Goal: Complete application form

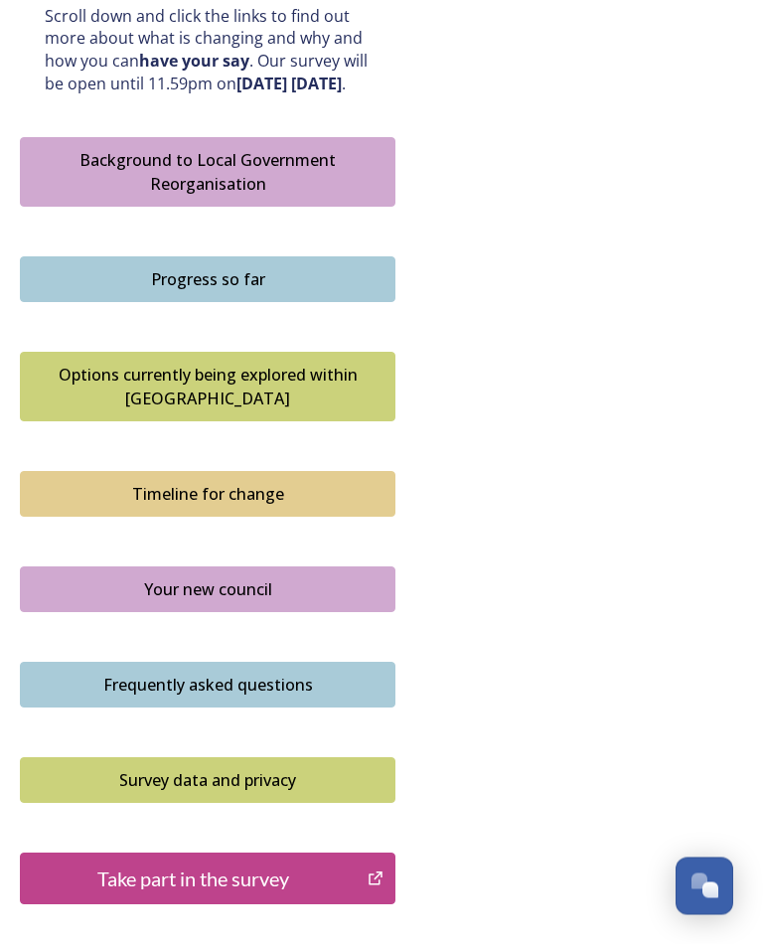
scroll to position [1177, 0]
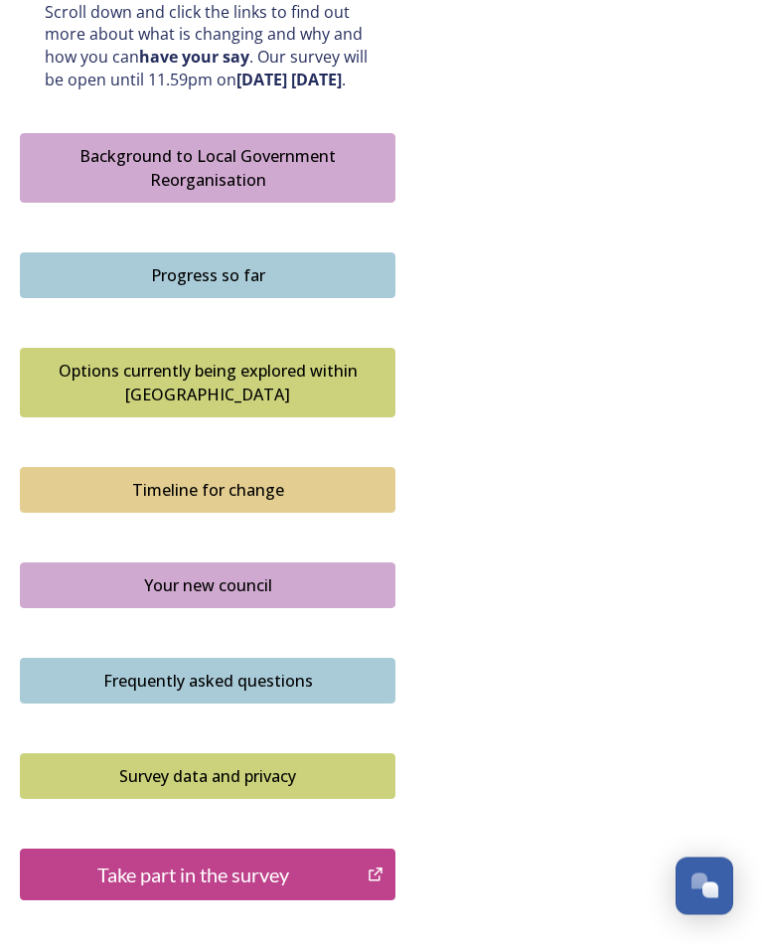
click at [307, 861] on div "Take part in the survey" at bounding box center [194, 876] width 326 height 30
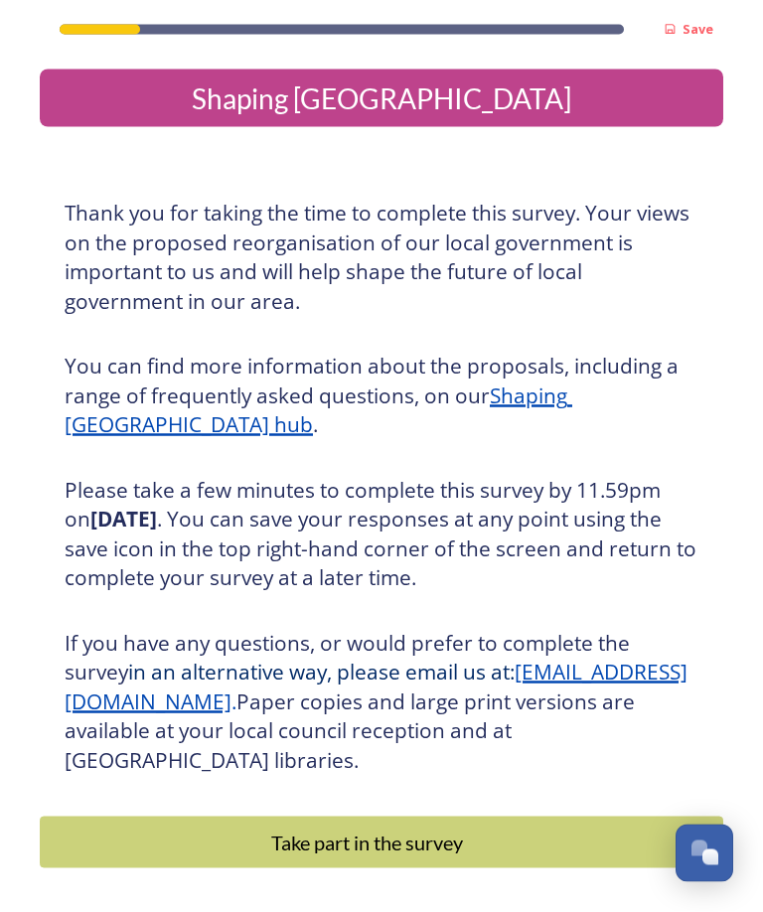
click at [435, 835] on div "Take part in the survey" at bounding box center [367, 843] width 633 height 30
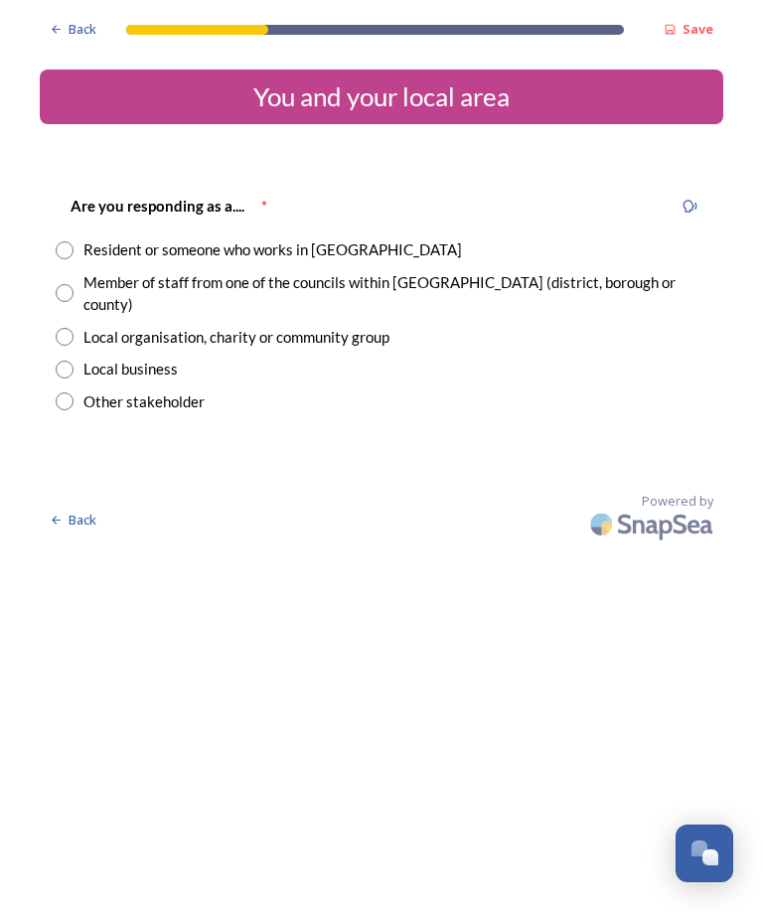
click at [70, 244] on input "radio" at bounding box center [65, 251] width 18 height 18
radio input "true"
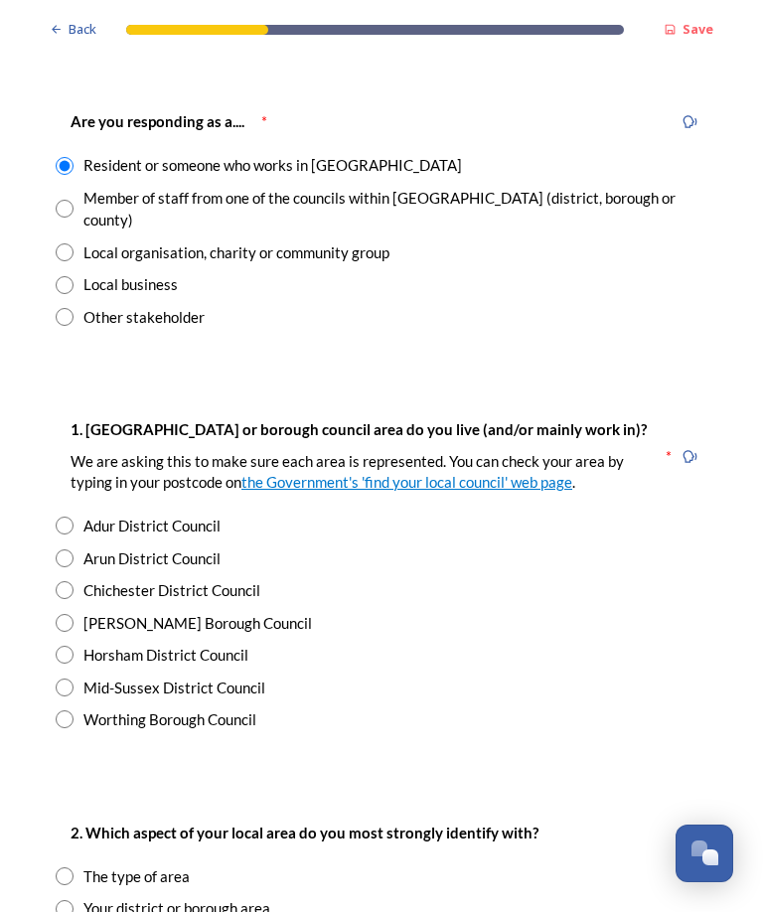
scroll to position [97, 0]
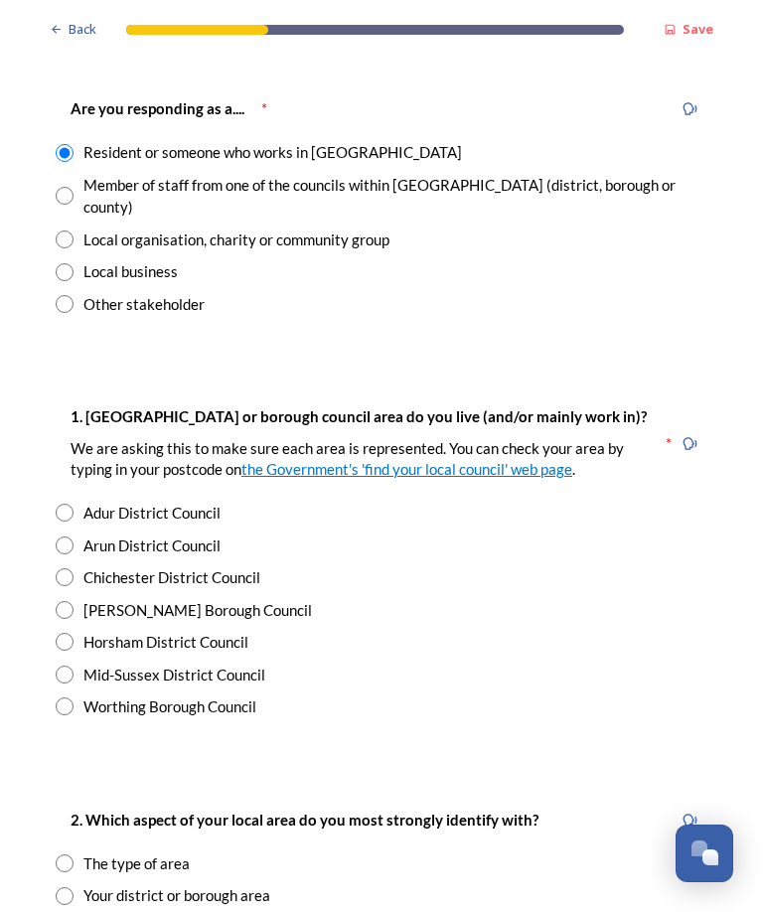
click at [65, 633] on input "radio" at bounding box center [65, 642] width 18 height 18
radio input "true"
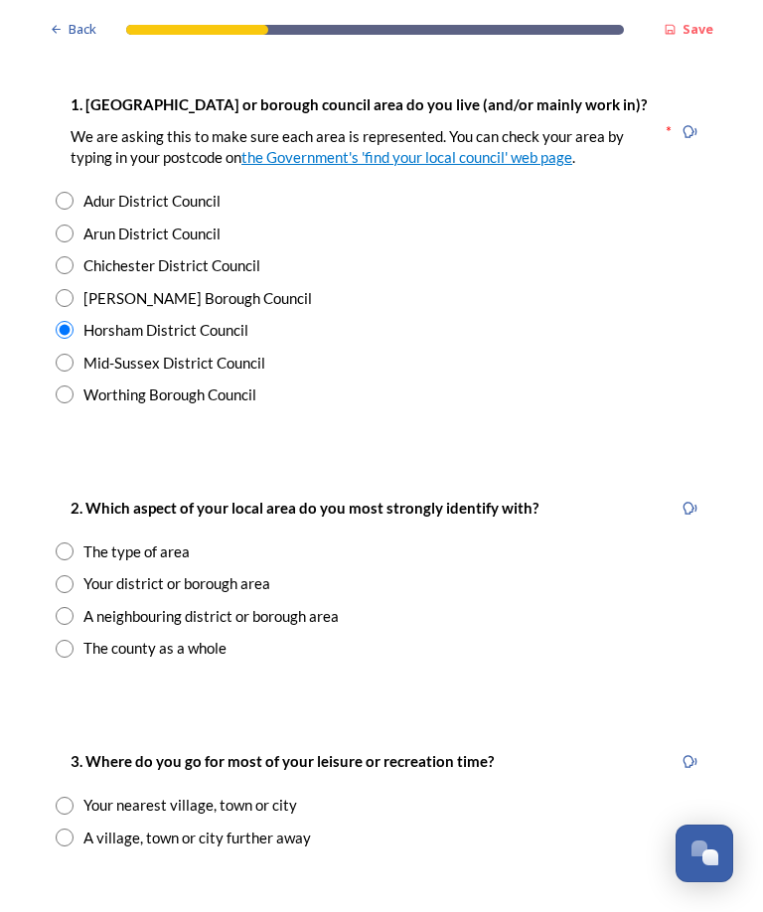
scroll to position [410, 0]
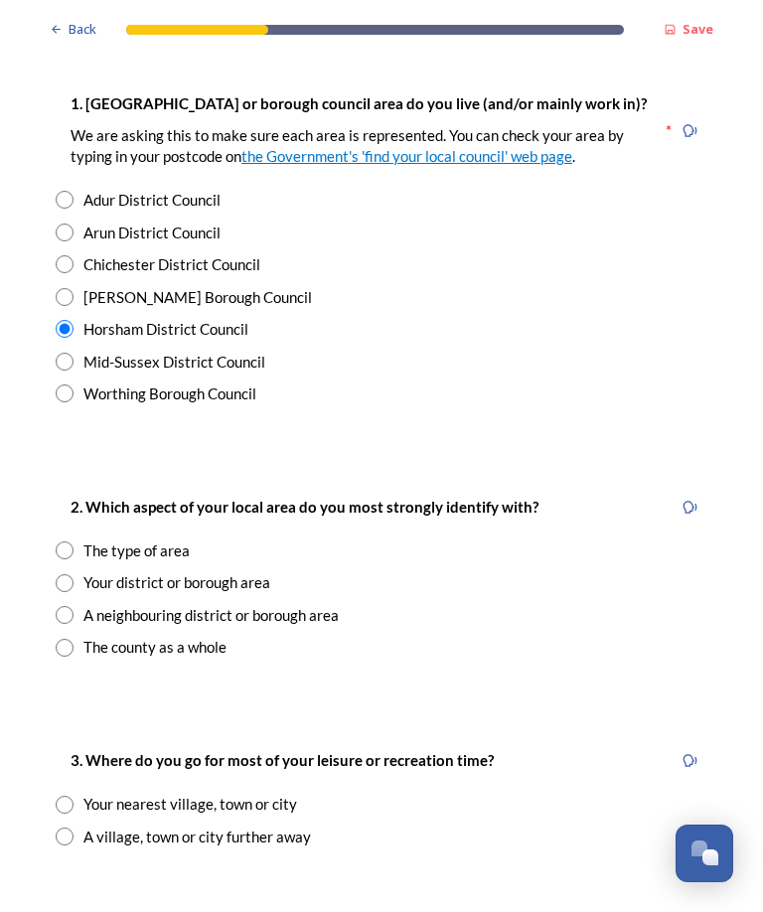
click at [72, 574] on input "radio" at bounding box center [65, 583] width 18 height 18
radio input "true"
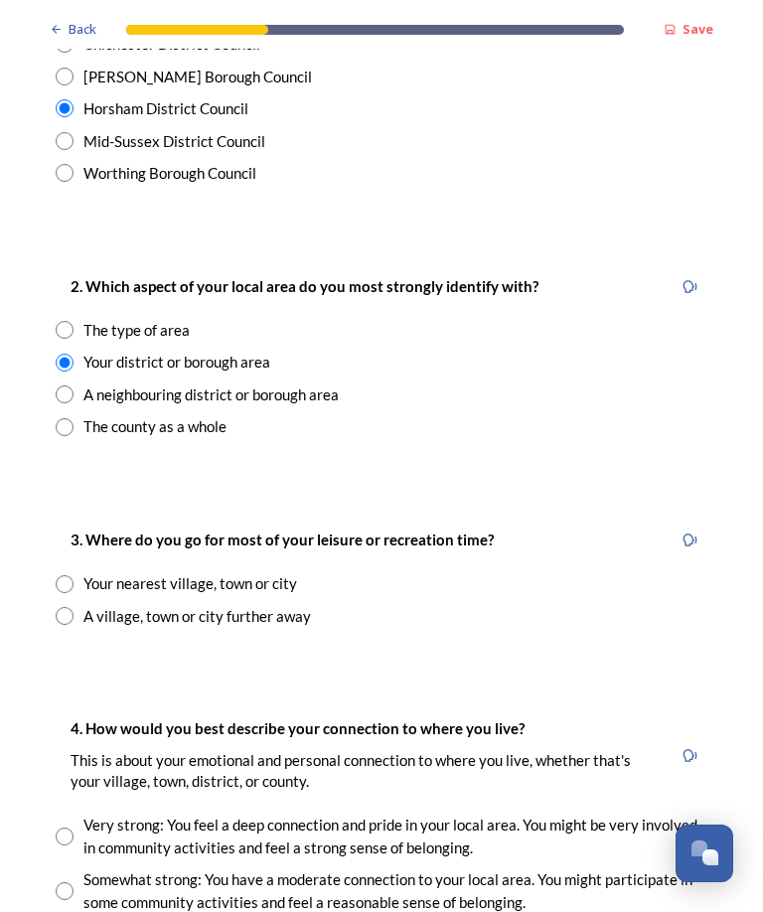
scroll to position [633, 0]
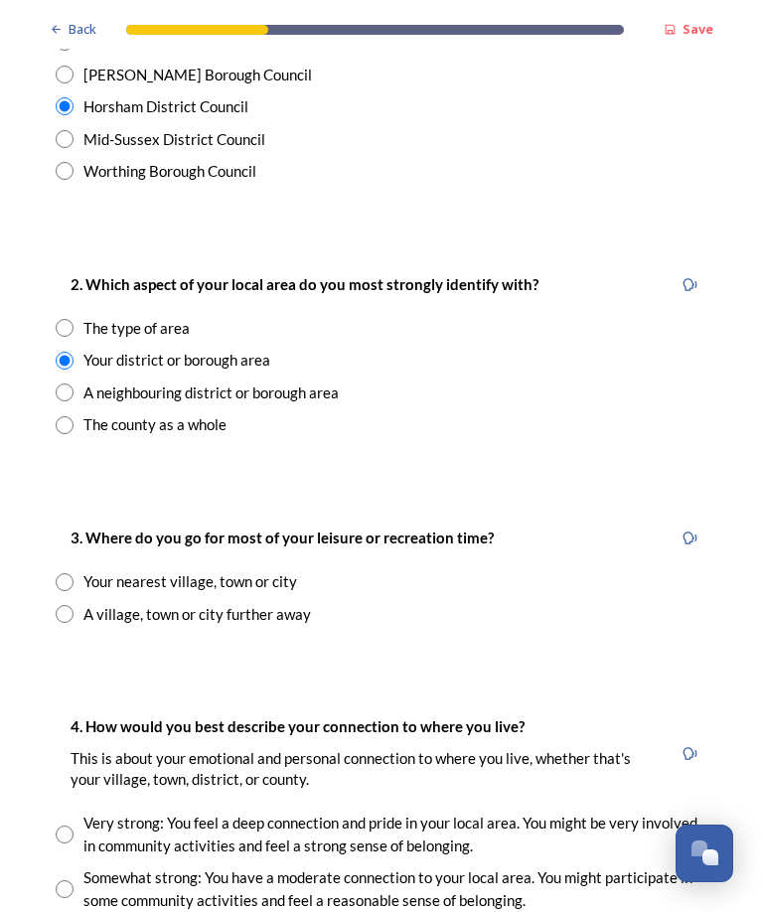
click at [60, 573] on input "radio" at bounding box center [65, 582] width 18 height 18
radio input "true"
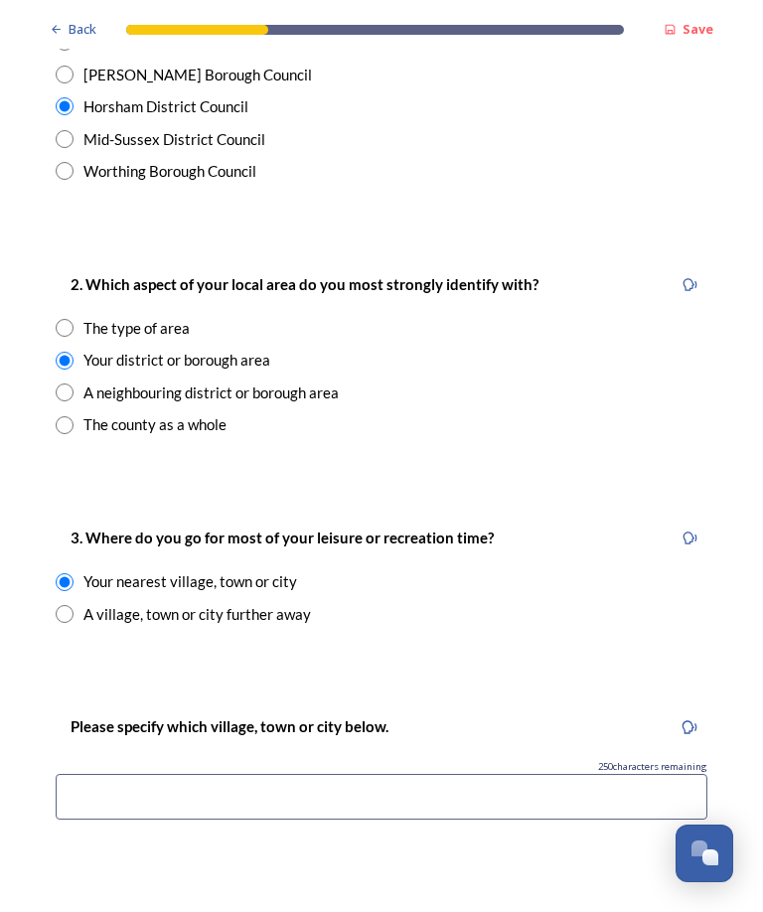
click at [402, 774] on input at bounding box center [382, 797] width 652 height 46
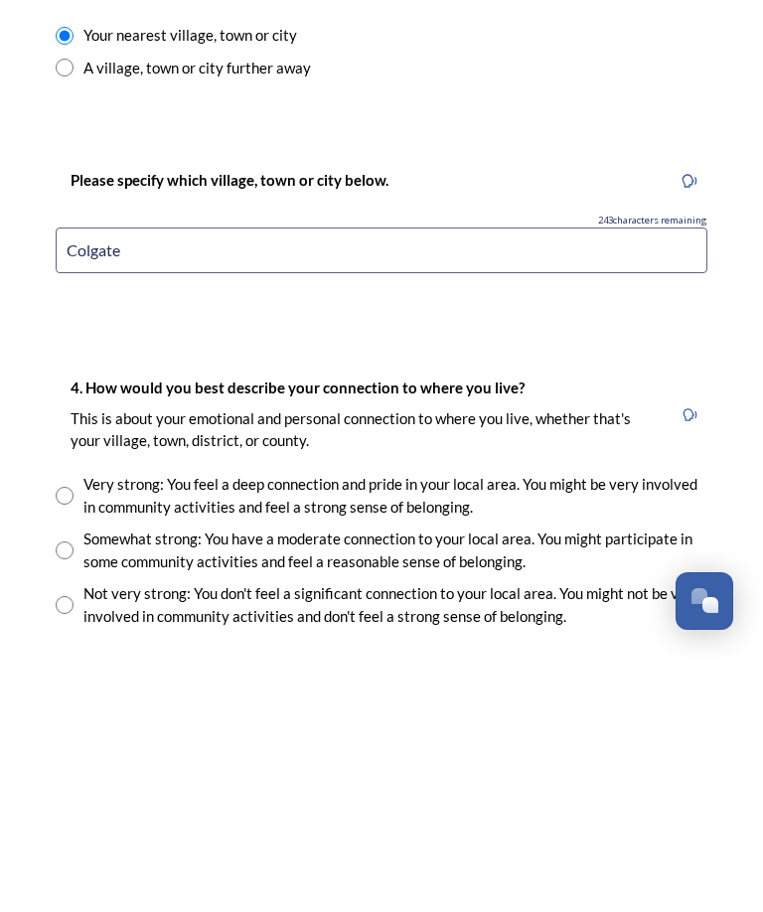
scroll to position [929, 0]
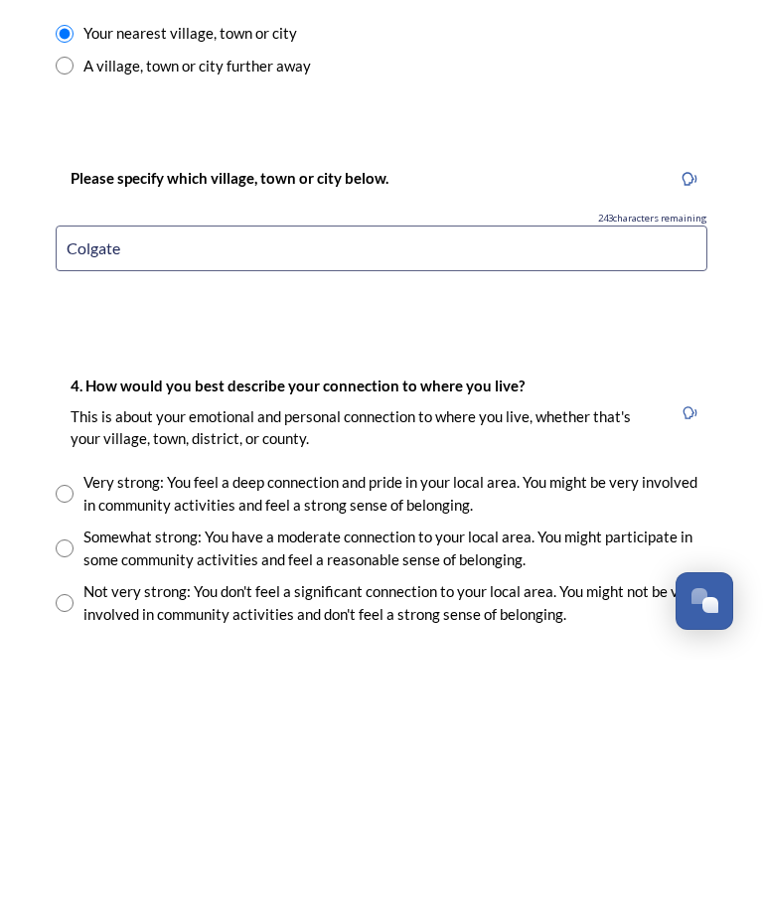
type input "Colgate"
click at [70, 737] on input "radio" at bounding box center [65, 746] width 18 height 18
radio input "true"
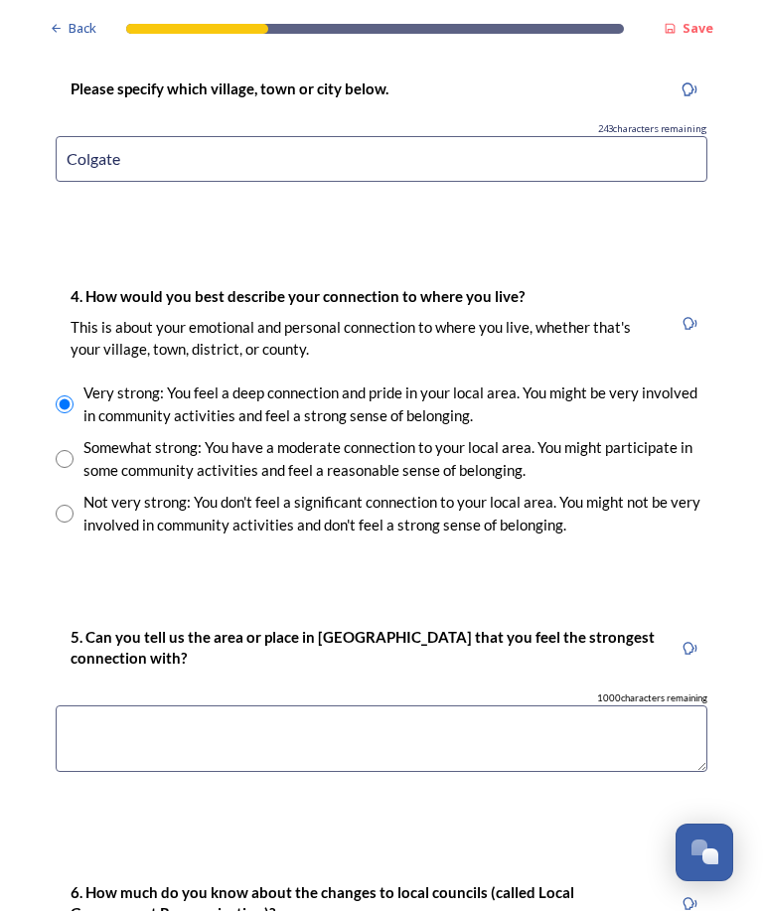
scroll to position [1274, 0]
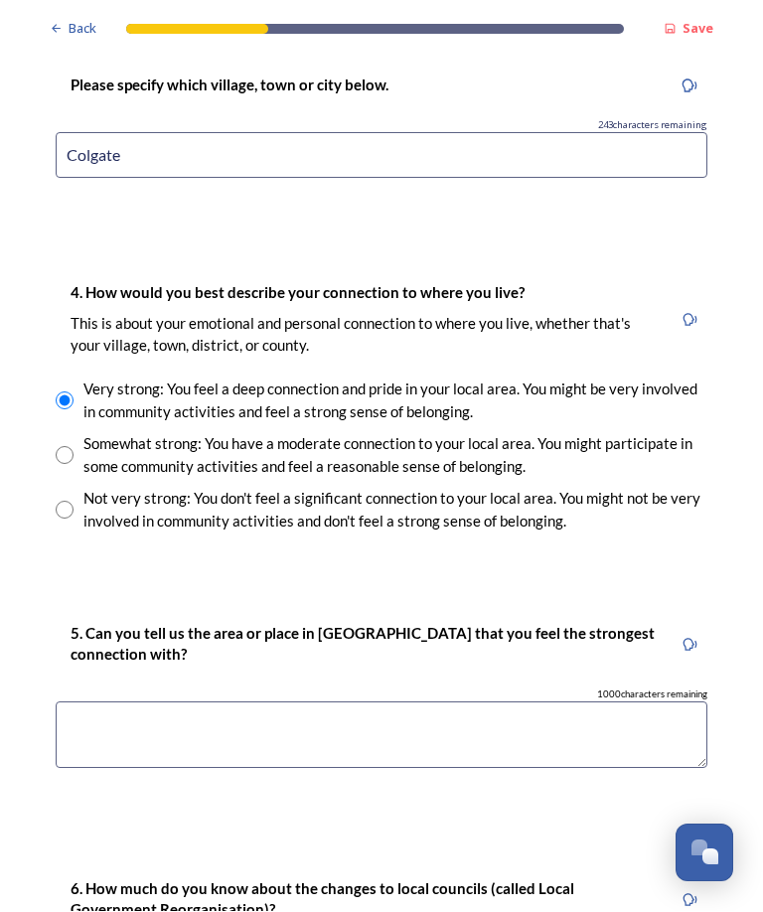
click at [370, 703] on textarea at bounding box center [382, 736] width 652 height 67
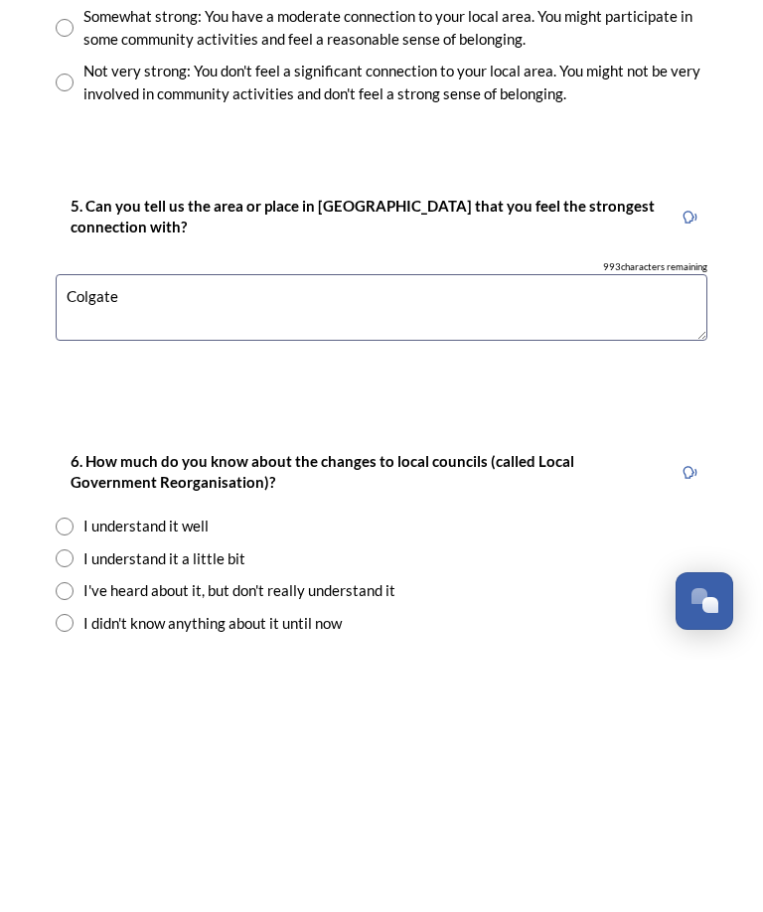
scroll to position [1451, 0]
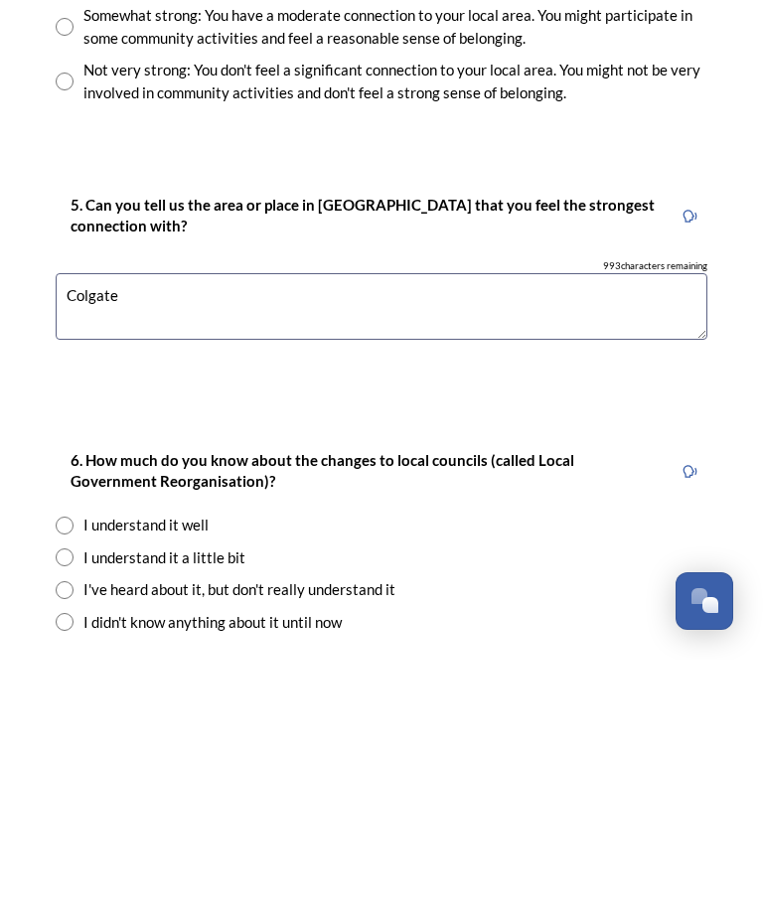
type textarea "Colgate"
click at [69, 769] on input "radio" at bounding box center [65, 778] width 18 height 18
radio input "true"
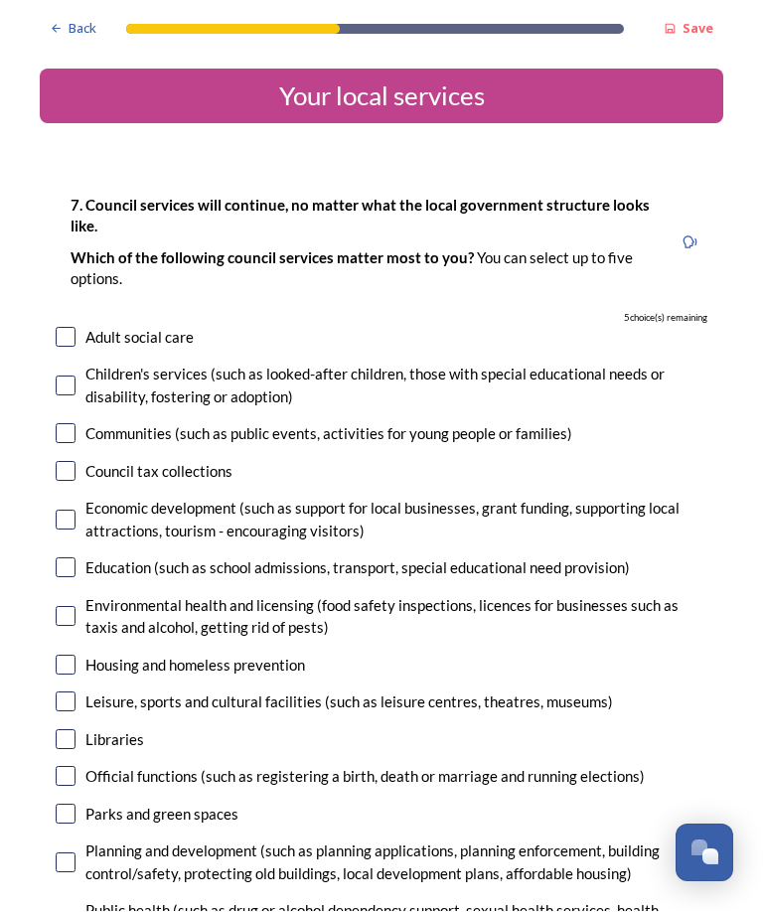
click at [69, 465] on input "checkbox" at bounding box center [66, 472] width 20 height 20
checkbox input "true"
click at [66, 611] on input "checkbox" at bounding box center [66, 617] width 20 height 20
checkbox input "true"
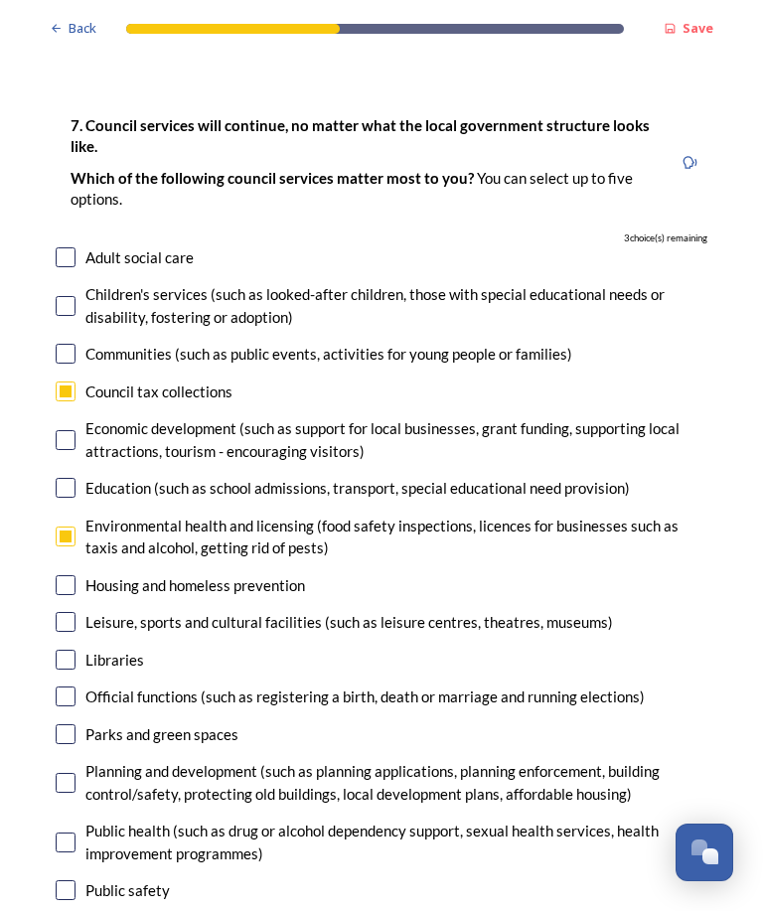
scroll to position [80, 0]
click at [60, 782] on input "checkbox" at bounding box center [66, 784] width 20 height 20
checkbox input "true"
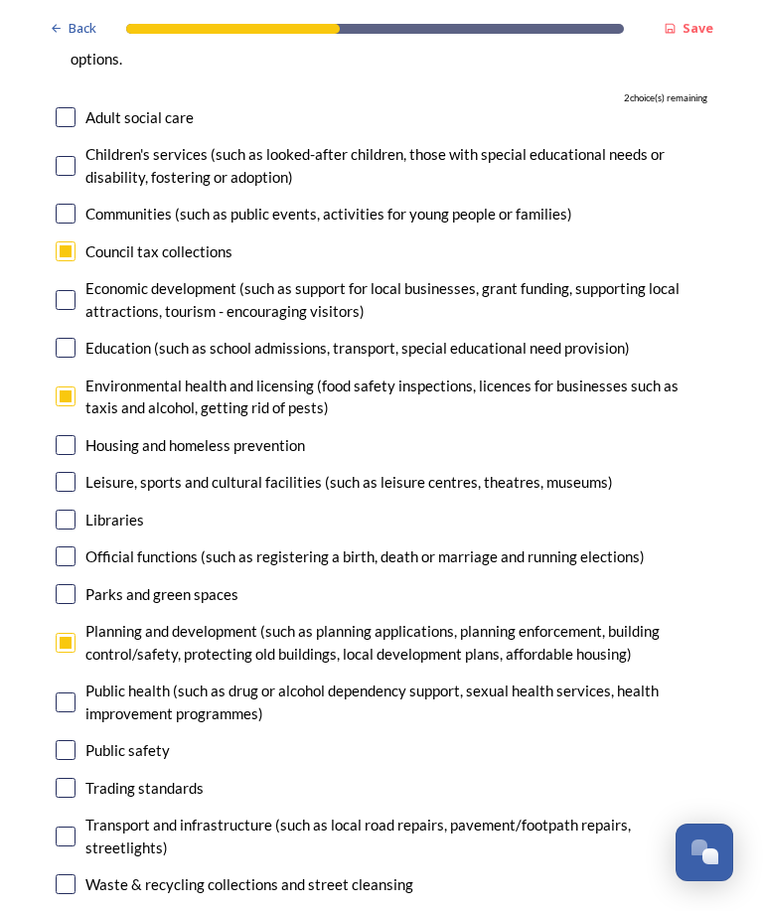
scroll to position [220, 0]
click at [57, 590] on input "checkbox" at bounding box center [66, 595] width 20 height 20
checkbox input "true"
click at [64, 828] on input "checkbox" at bounding box center [66, 838] width 20 height 20
checkbox input "true"
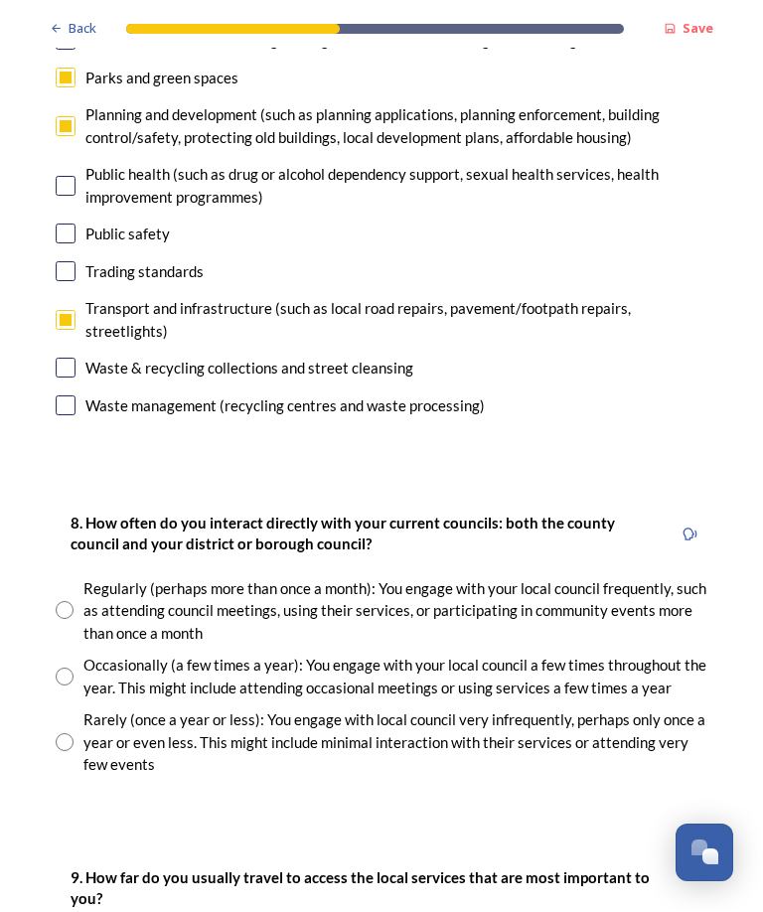
scroll to position [739, 0]
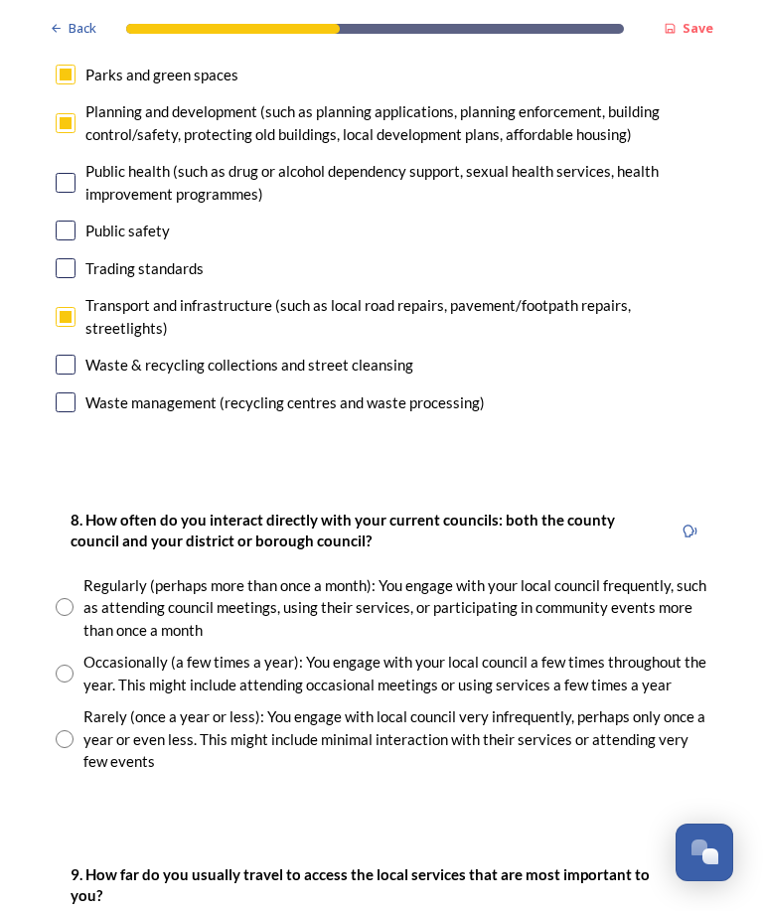
click at [68, 599] on input "radio" at bounding box center [65, 608] width 18 height 18
radio input "true"
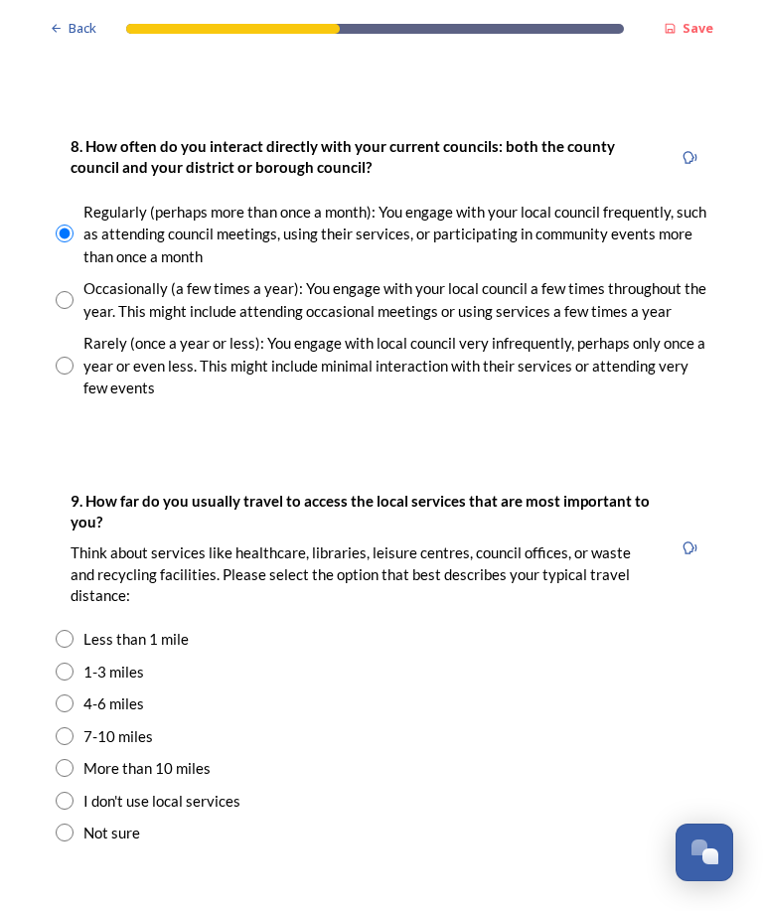
scroll to position [1115, 0]
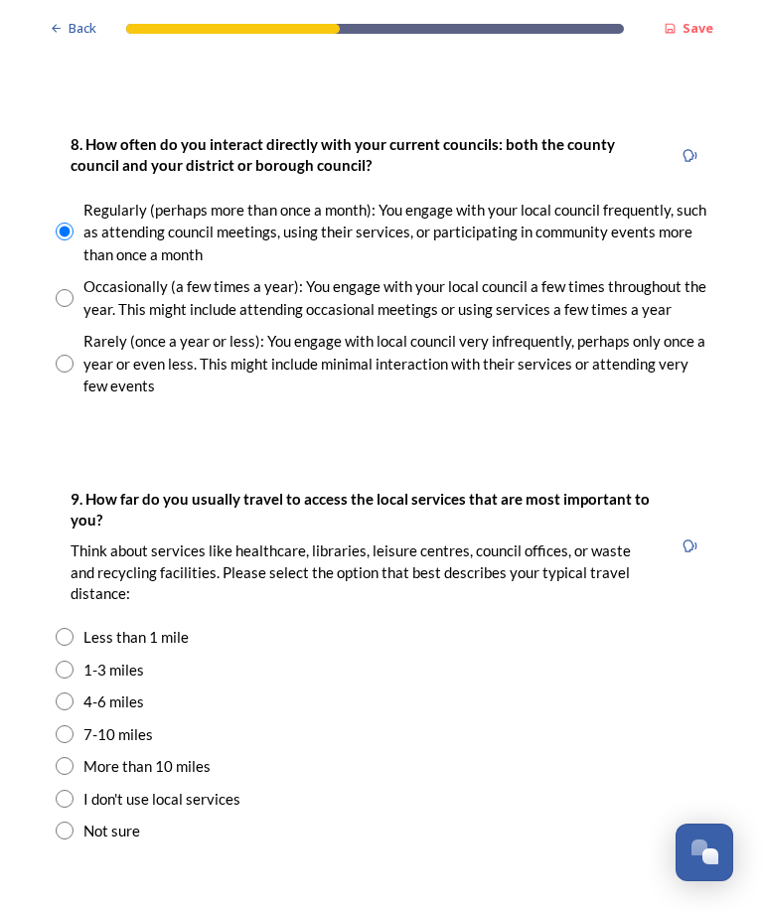
click at [71, 694] on input "radio" at bounding box center [65, 703] width 18 height 18
radio input "true"
click at [716, 883] on button "Open Chat" at bounding box center [705, 854] width 58 height 58
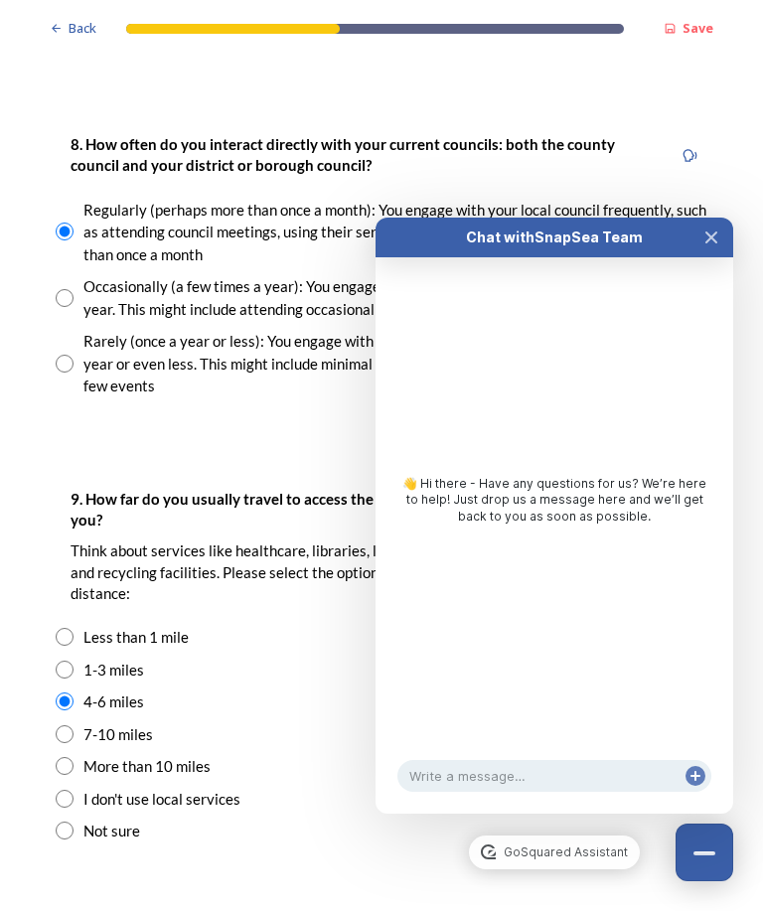
click at [715, 246] on icon "Close Chat" at bounding box center [712, 239] width 16 height 16
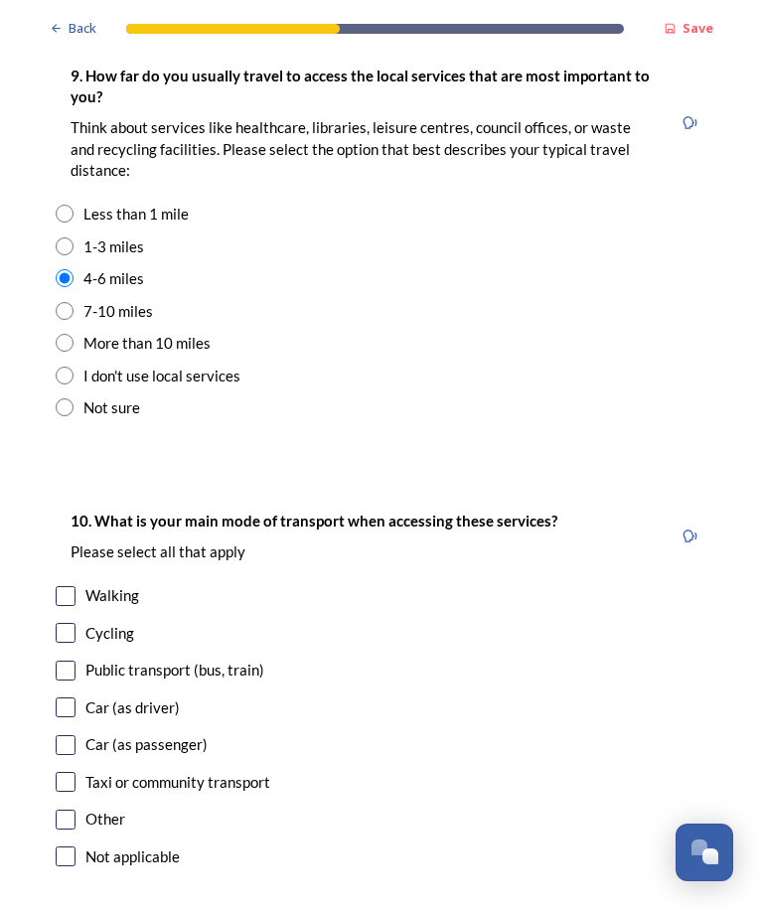
scroll to position [1538, 0]
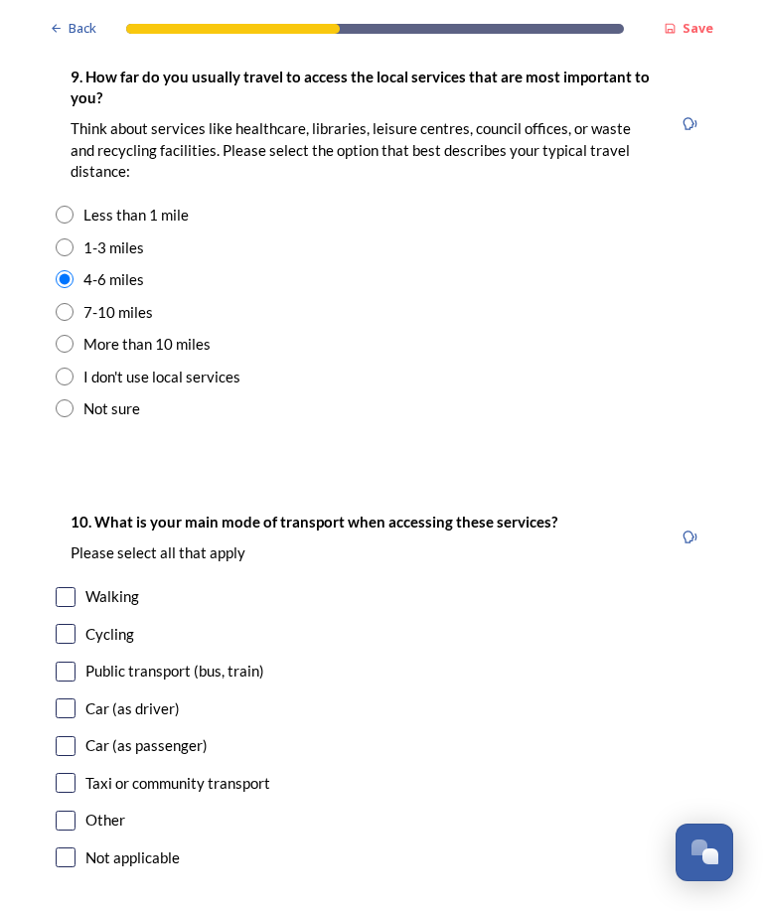
click at [66, 700] on input "checkbox" at bounding box center [66, 710] width 20 height 20
checkbox input "true"
click at [60, 588] on input "checkbox" at bounding box center [66, 598] width 20 height 20
checkbox input "true"
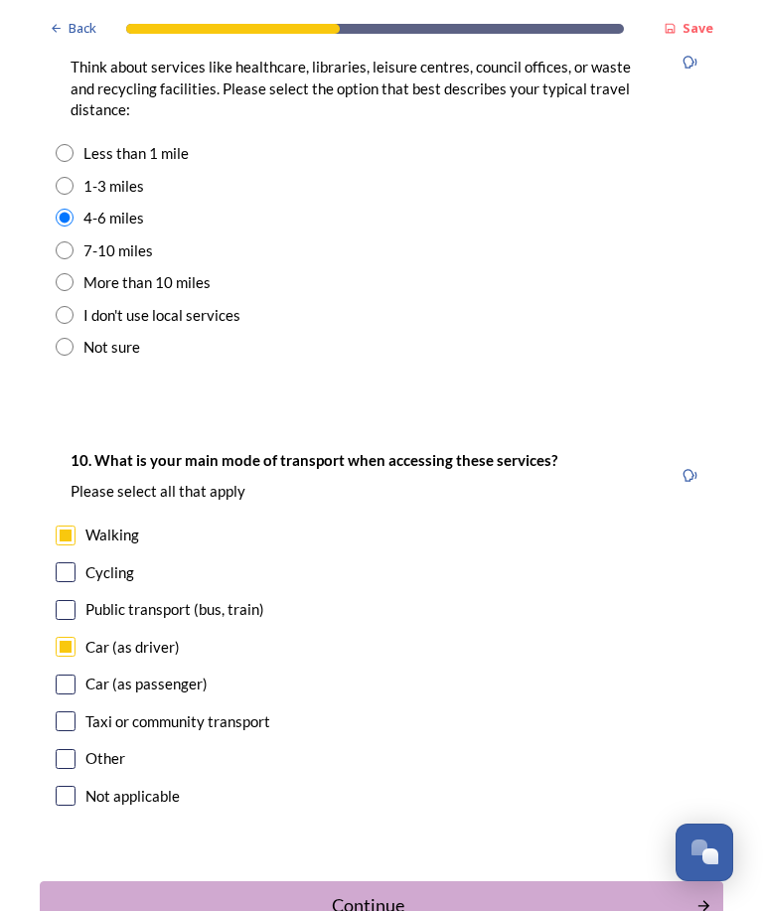
scroll to position [1597, 0]
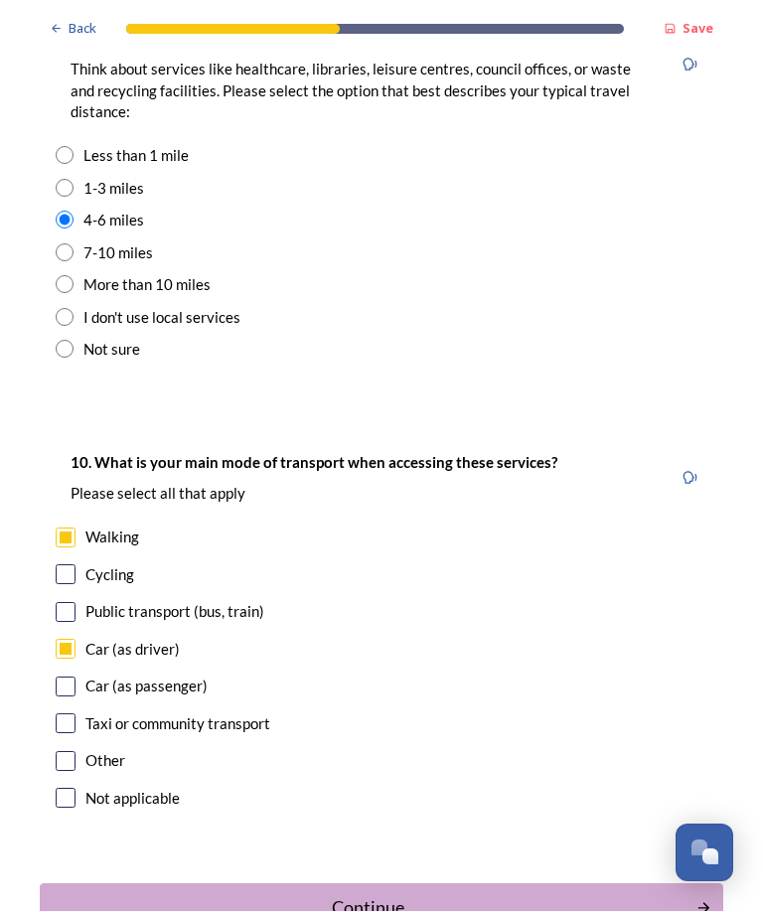
click at [394, 896] on div "Continue" at bounding box center [368, 909] width 635 height 27
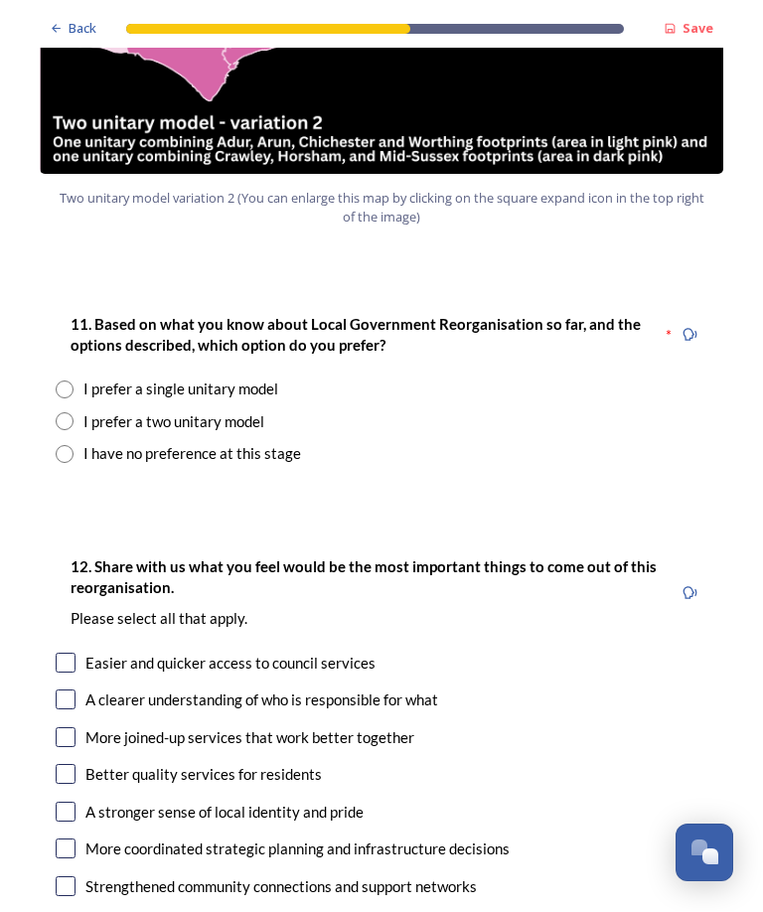
scroll to position [2446, 0]
click at [61, 446] on input "radio" at bounding box center [65, 455] width 18 height 18
radio input "true"
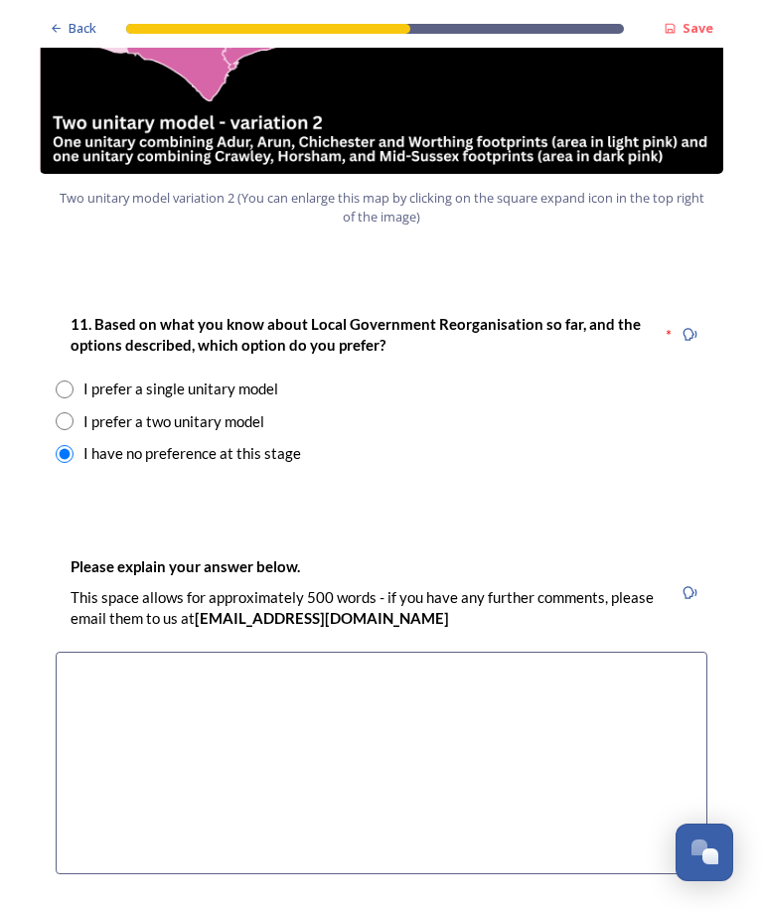
click at [60, 413] on input "radio" at bounding box center [65, 422] width 18 height 18
radio input "true"
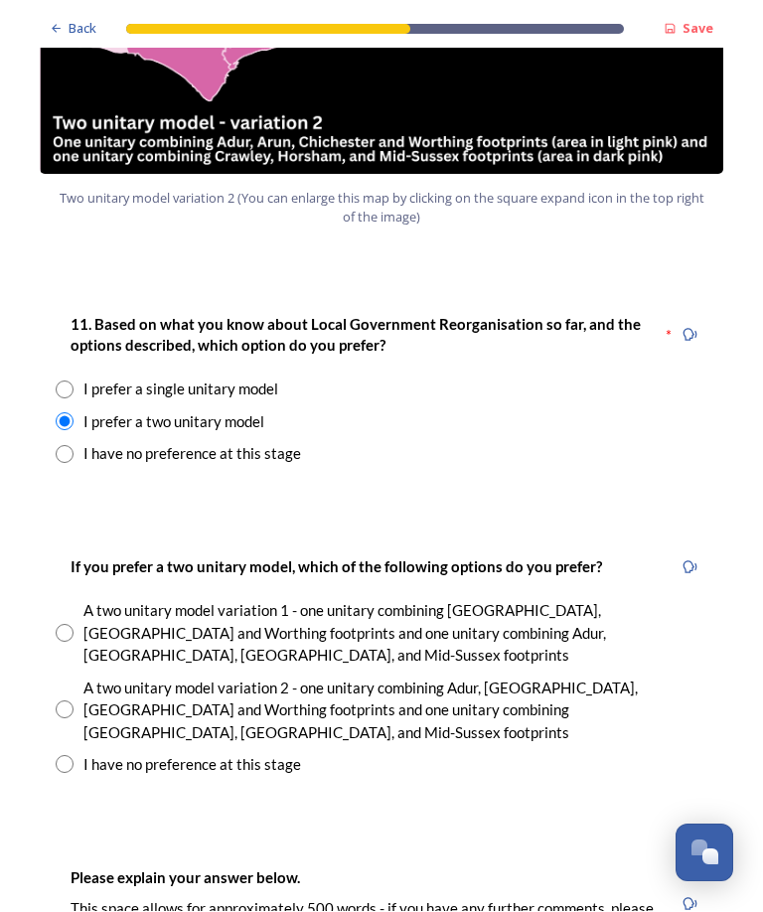
click at [62, 702] on input "radio" at bounding box center [65, 711] width 18 height 18
radio input "true"
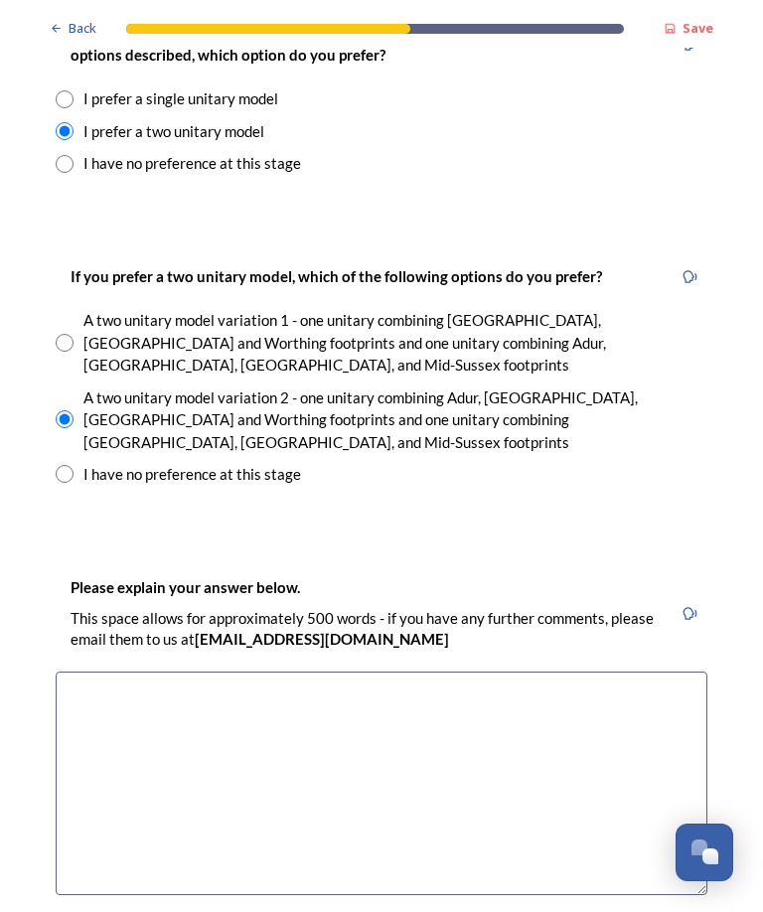
scroll to position [2739, 0]
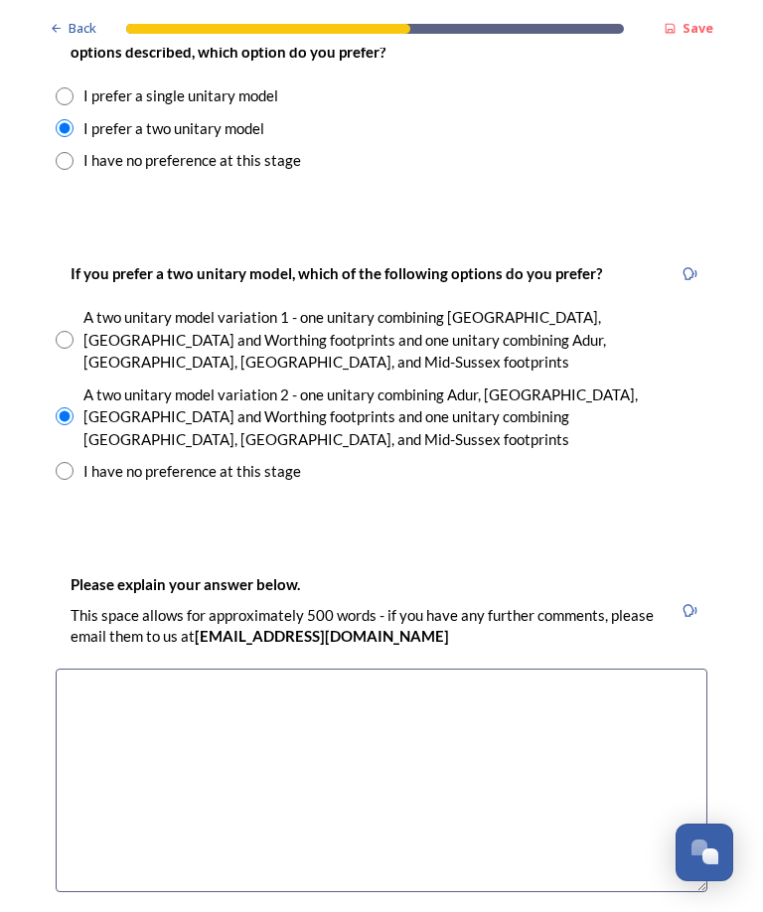
click at [392, 670] on textarea at bounding box center [382, 782] width 652 height 224
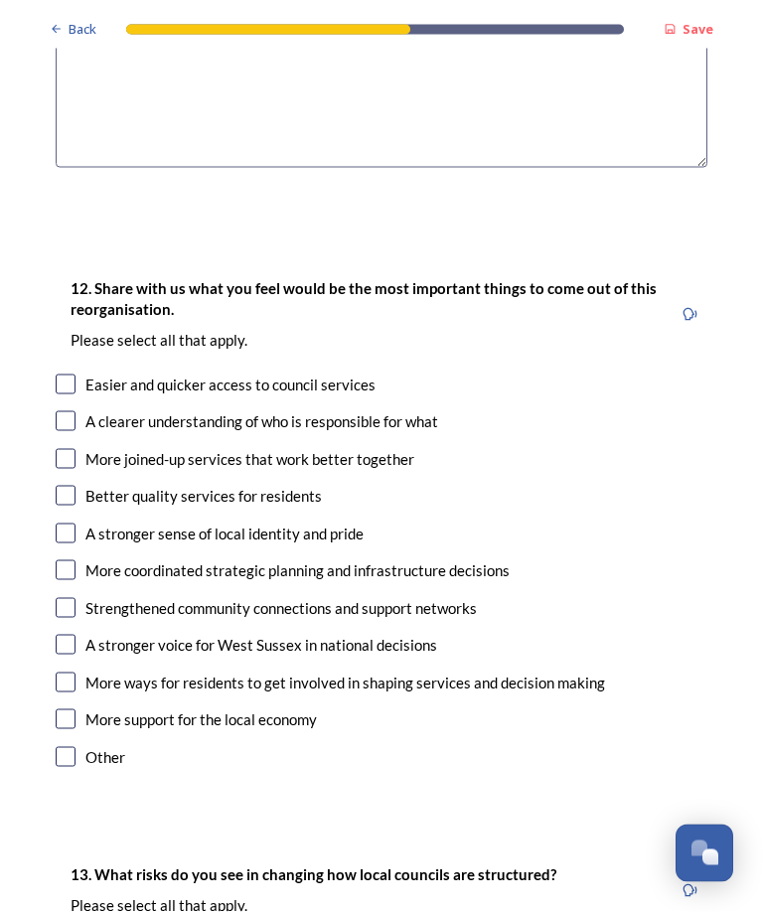
scroll to position [3465, 0]
type textarea "I think this is the best fit"
click at [56, 411] on input "checkbox" at bounding box center [66, 421] width 20 height 20
checkbox input "true"
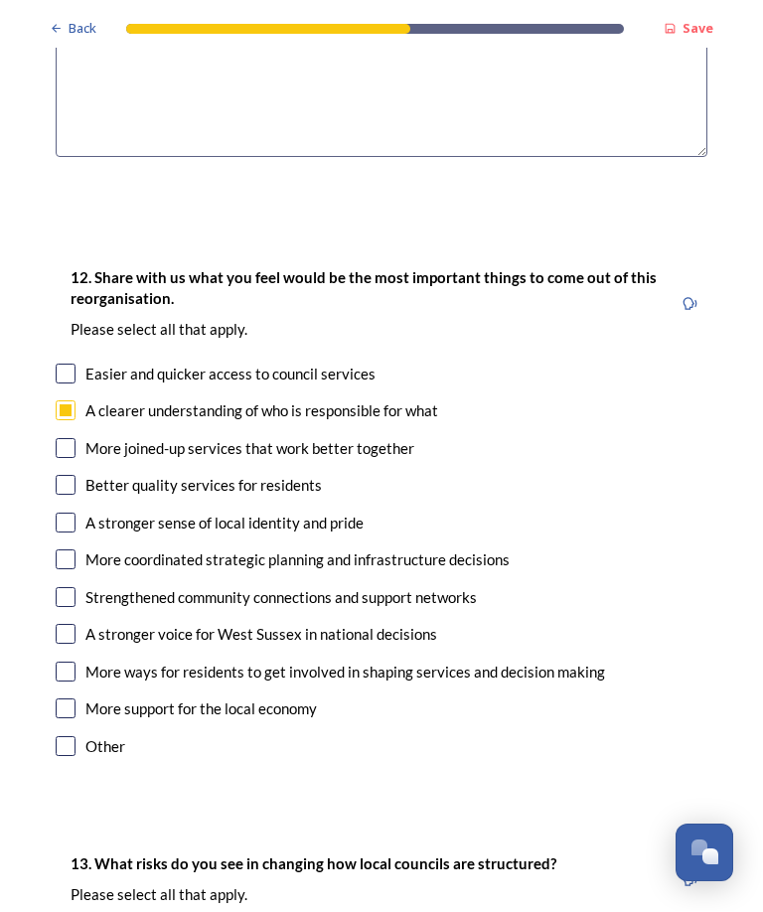
scroll to position [3475, 0]
click at [74, 551] on input "checkbox" at bounding box center [66, 561] width 20 height 20
checkbox input "true"
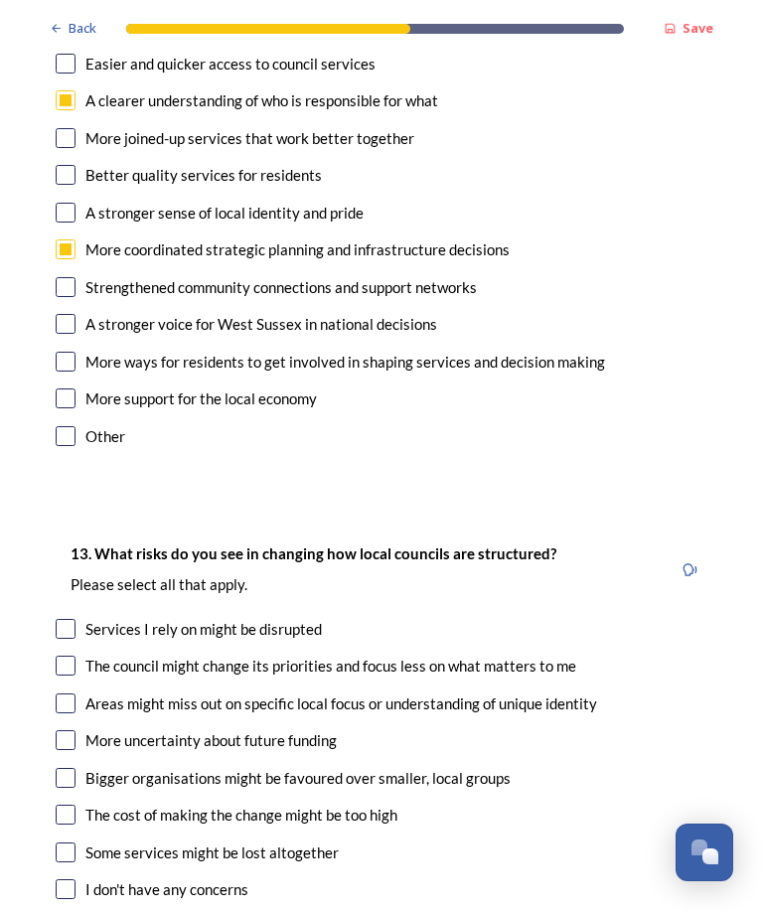
scroll to position [3787, 0]
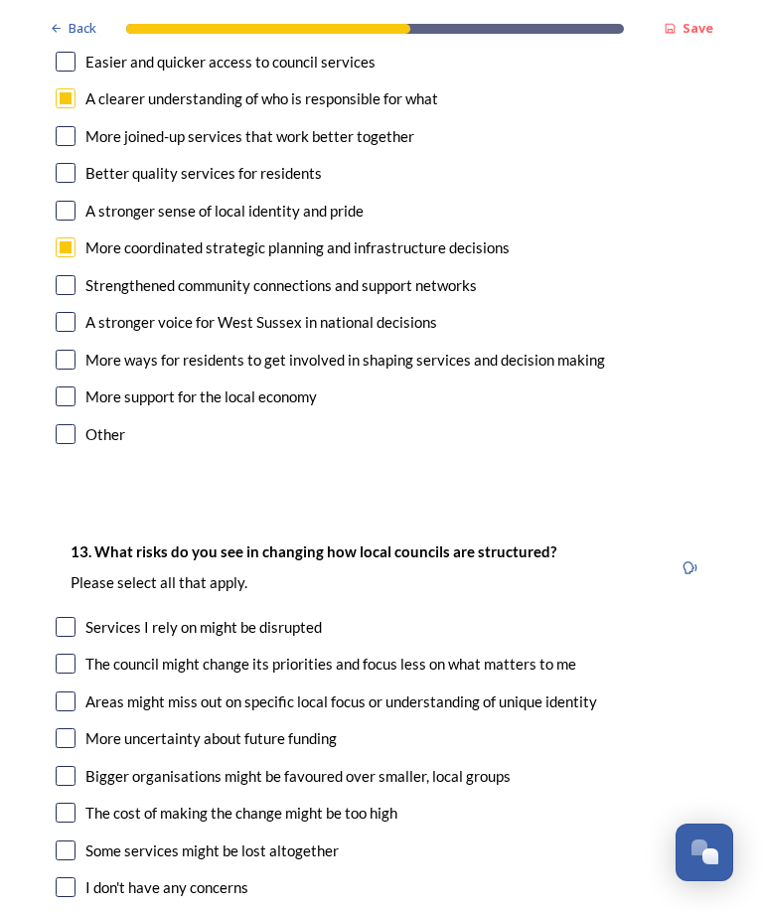
click at [69, 655] on input "checkbox" at bounding box center [66, 665] width 20 height 20
checkbox input "true"
click at [65, 693] on input "checkbox" at bounding box center [66, 703] width 20 height 20
checkbox input "true"
click at [72, 767] on input "checkbox" at bounding box center [66, 777] width 20 height 20
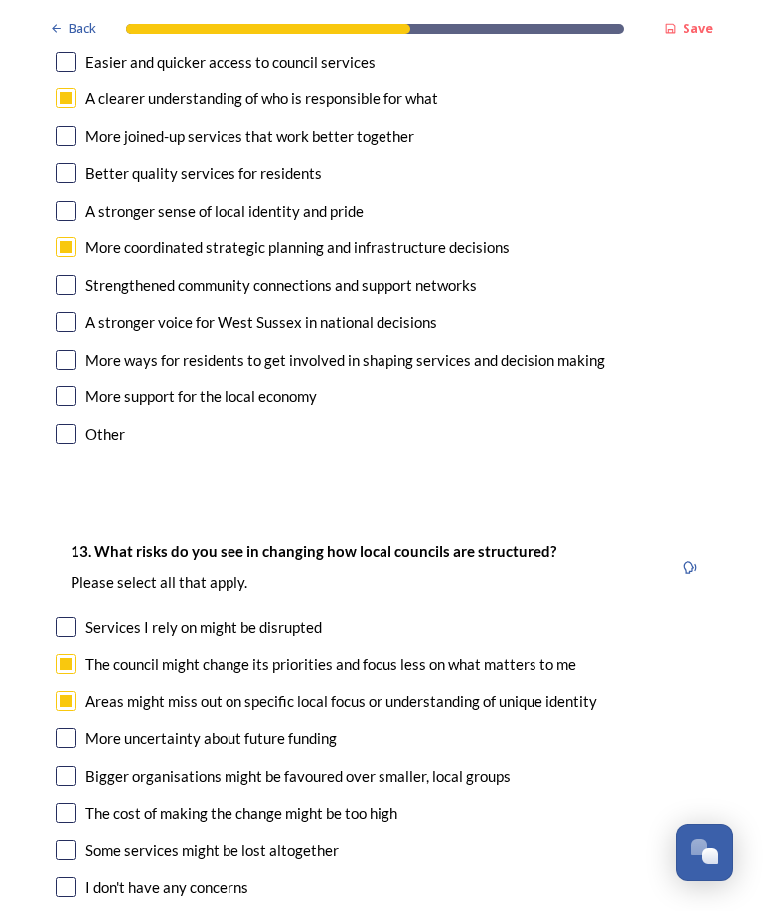
checkbox input "true"
click at [66, 804] on input "checkbox" at bounding box center [66, 814] width 20 height 20
checkbox input "true"
click at [55, 733] on div "13. What risks do you see in changing how local councils are structured? ﻿Pleas…" at bounding box center [382, 741] width 684 height 441
click at [75, 842] on input "checkbox" at bounding box center [66, 852] width 20 height 20
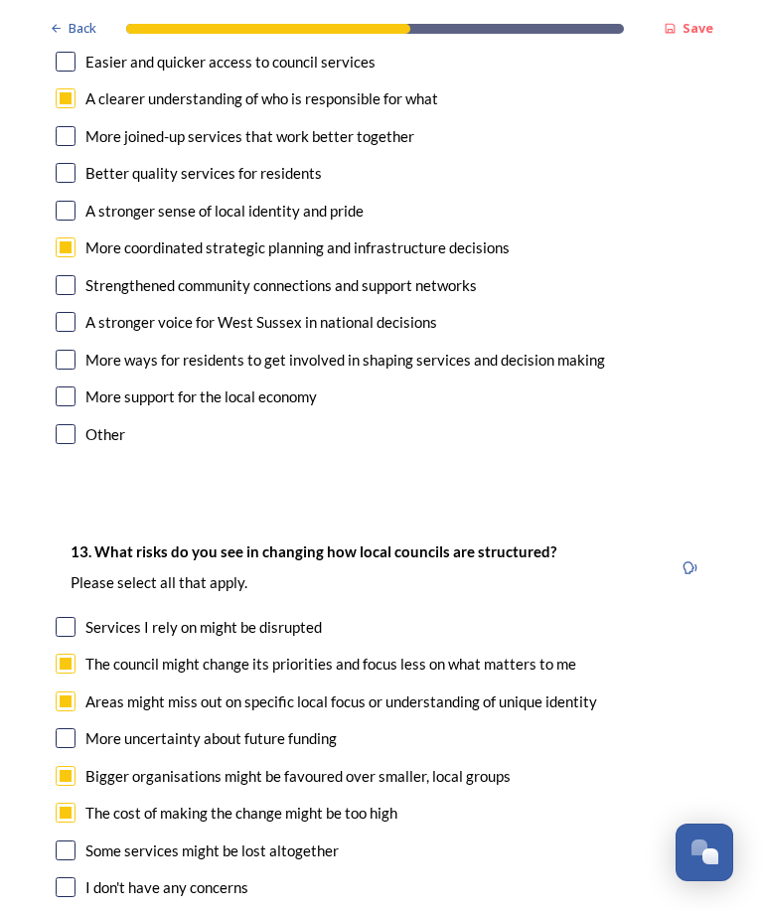
checkbox input "true"
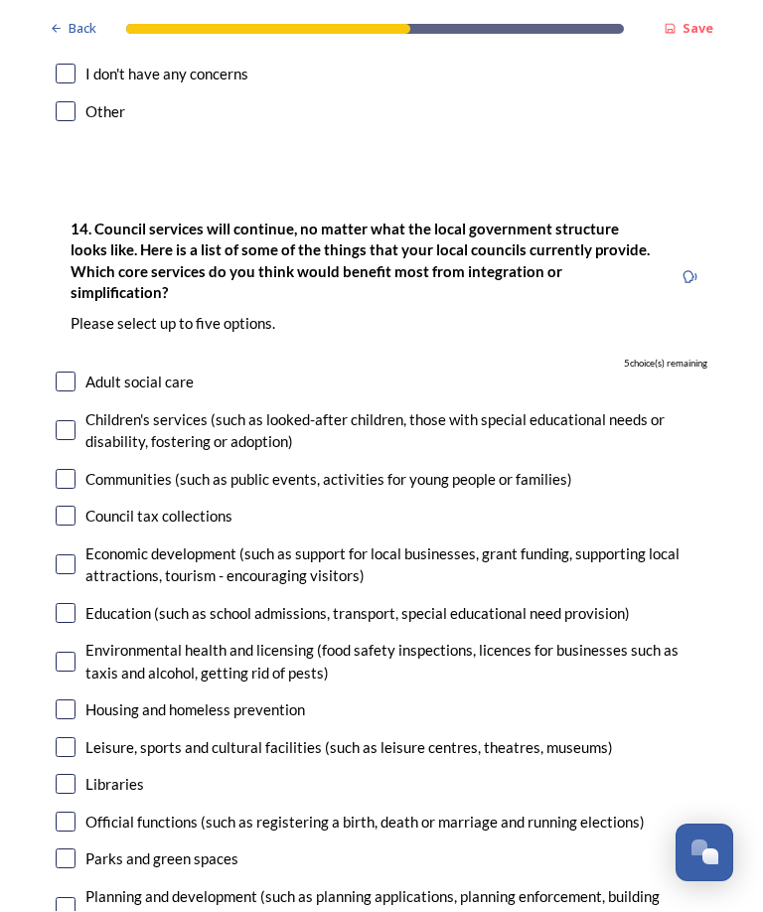
scroll to position [4602, 0]
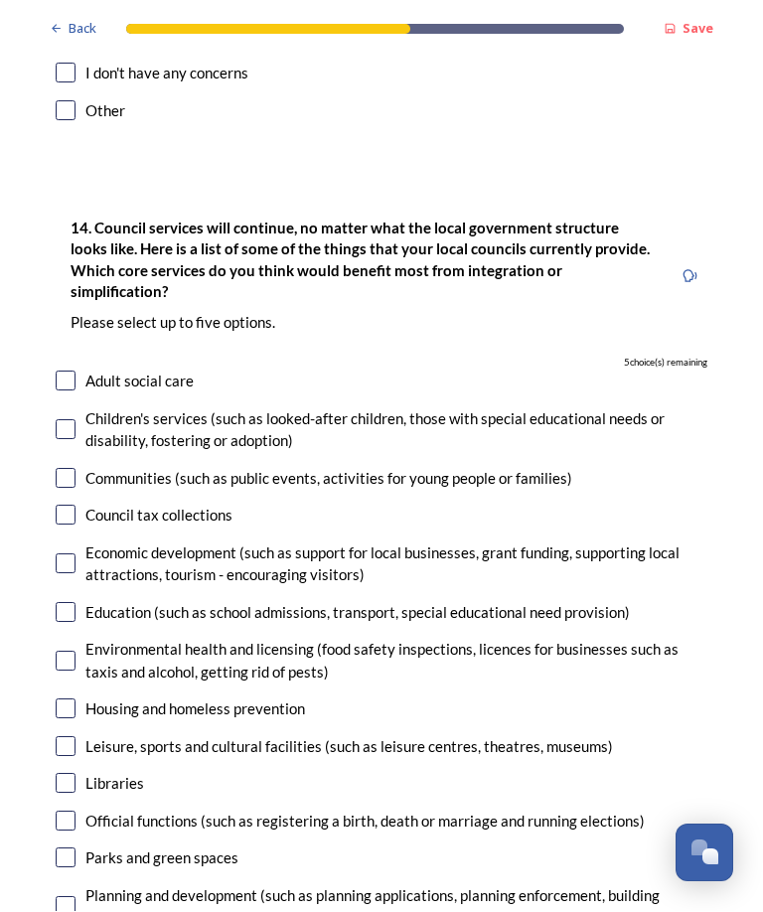
click at [72, 506] on input "checkbox" at bounding box center [66, 516] width 20 height 20
checkbox input "true"
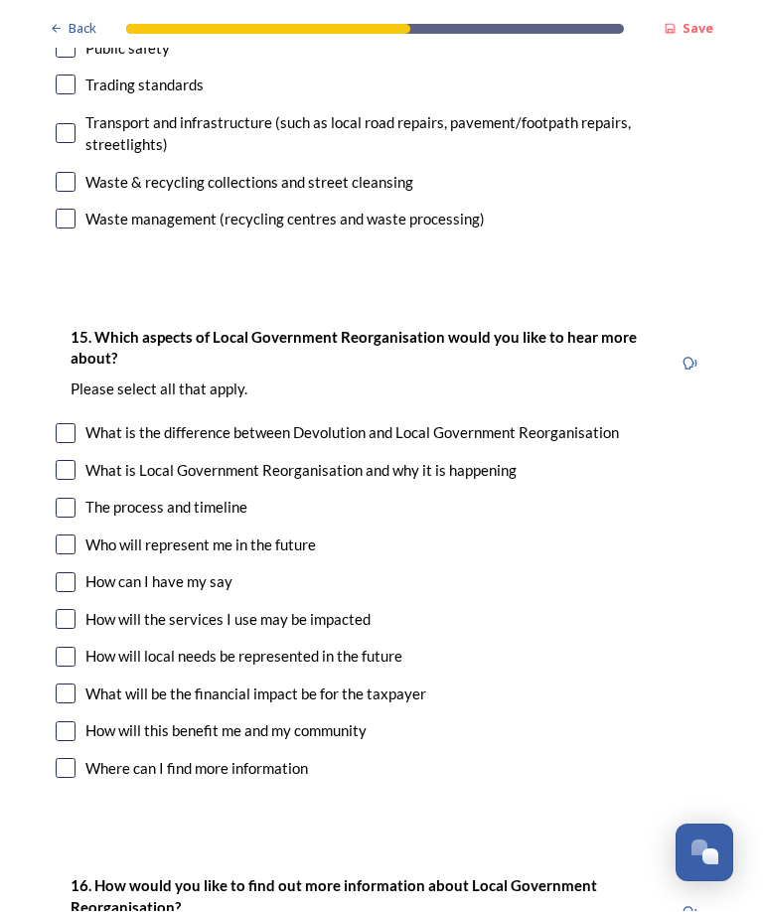
scroll to position [5571, 0]
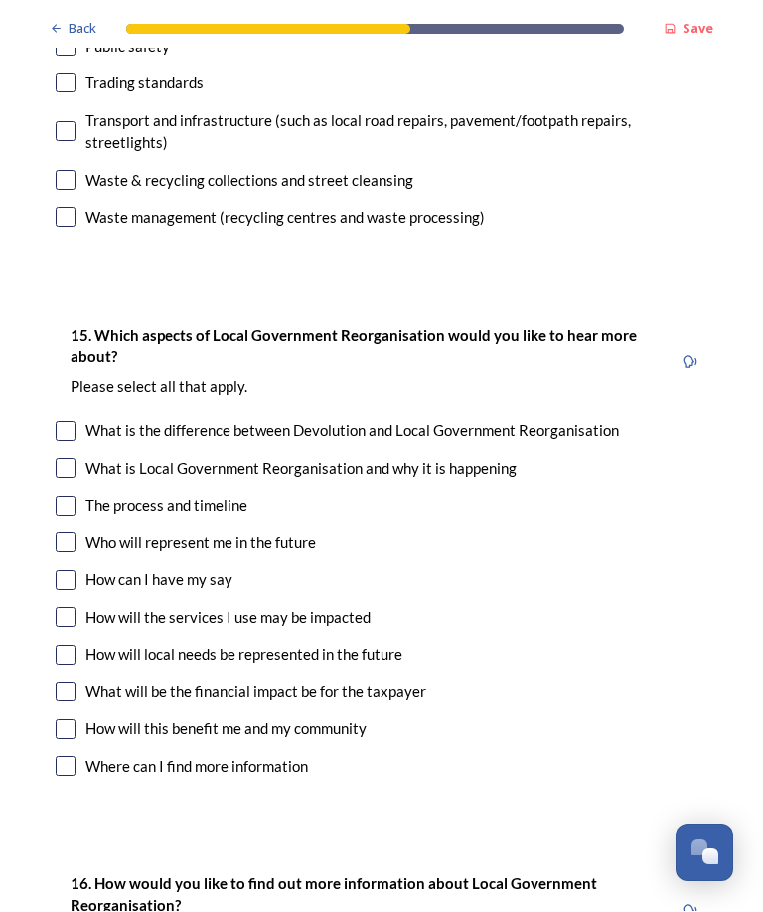
click at [57, 608] on input "checkbox" at bounding box center [66, 618] width 20 height 20
checkbox input "true"
click at [67, 683] on input "checkbox" at bounding box center [66, 693] width 20 height 20
checkbox input "true"
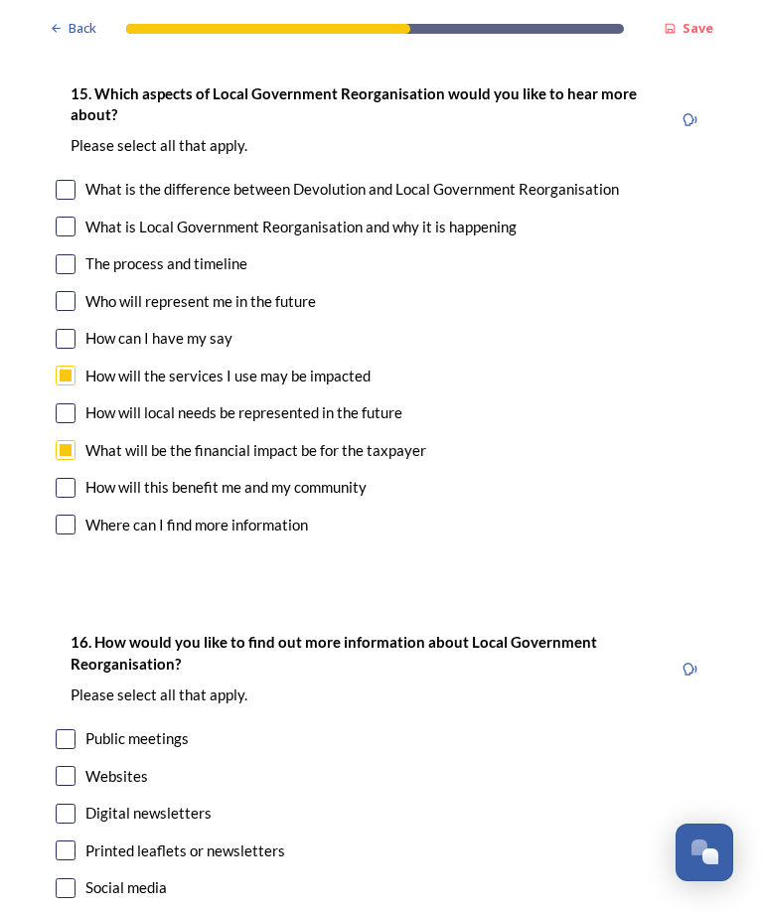
scroll to position [5811, 0]
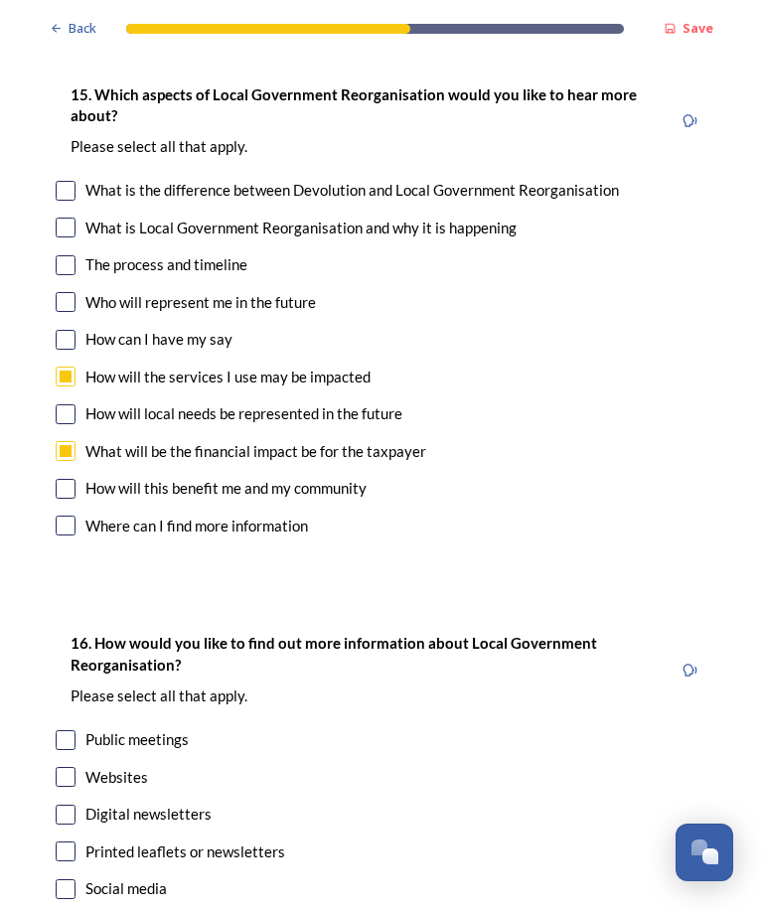
click at [65, 768] on input "checkbox" at bounding box center [66, 778] width 20 height 20
checkbox input "true"
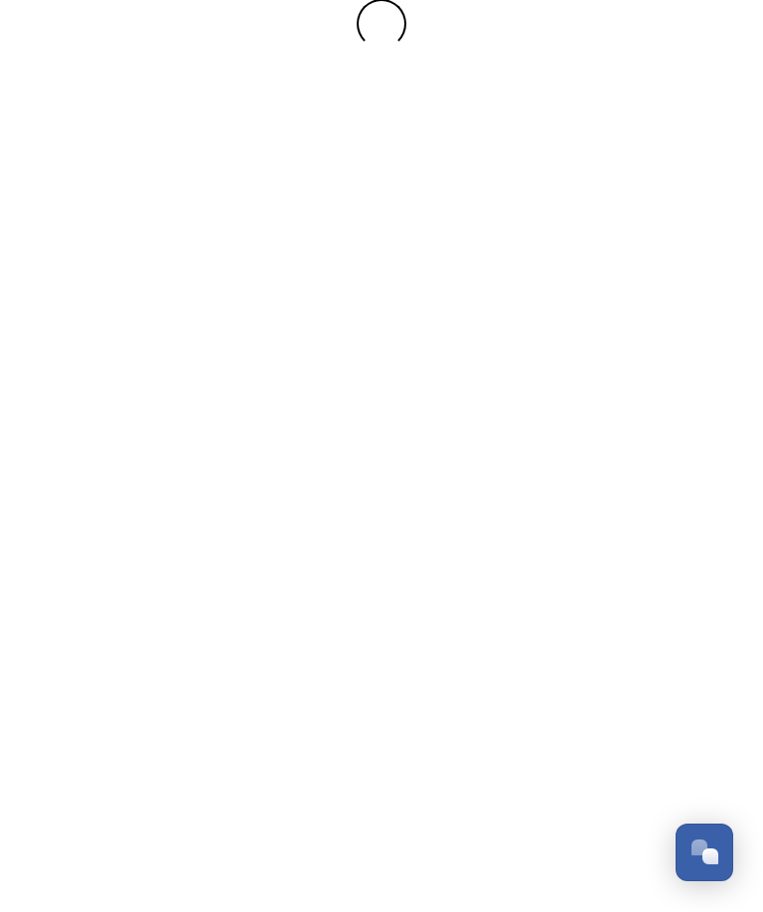
scroll to position [0, 0]
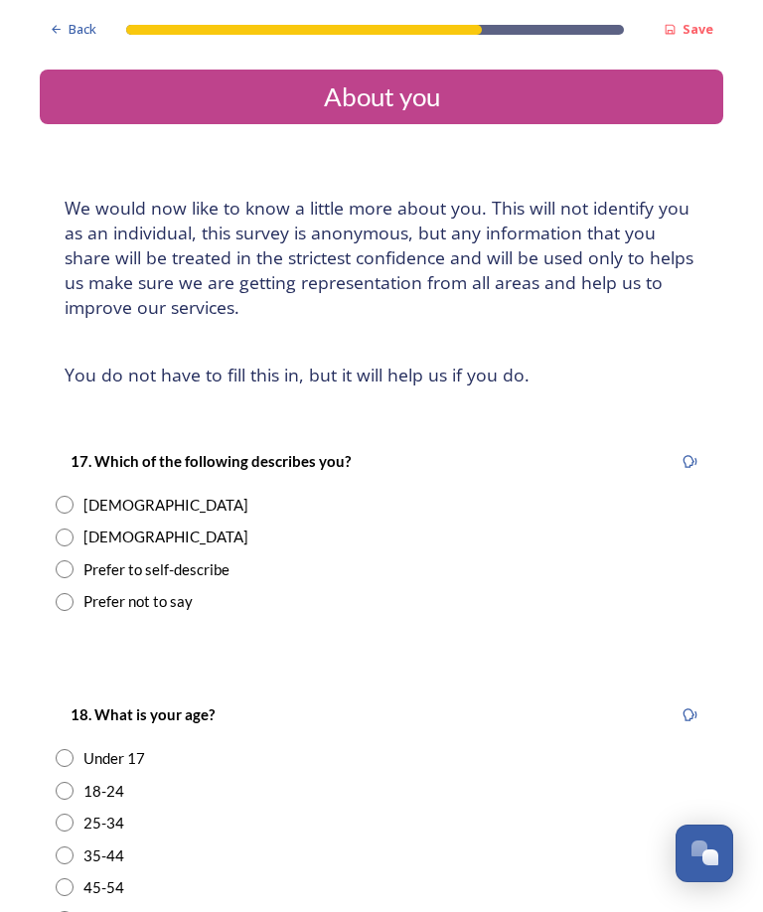
click at [62, 542] on input "radio" at bounding box center [65, 538] width 18 height 18
radio input "true"
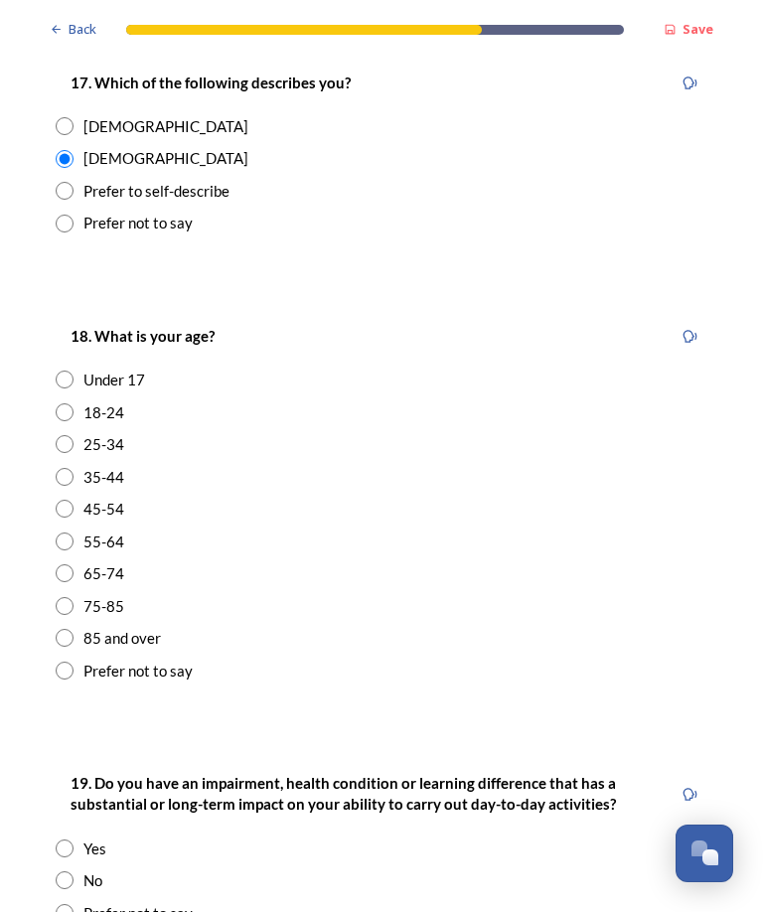
scroll to position [380, 0]
click at [62, 534] on input "radio" at bounding box center [65, 541] width 18 height 18
radio input "true"
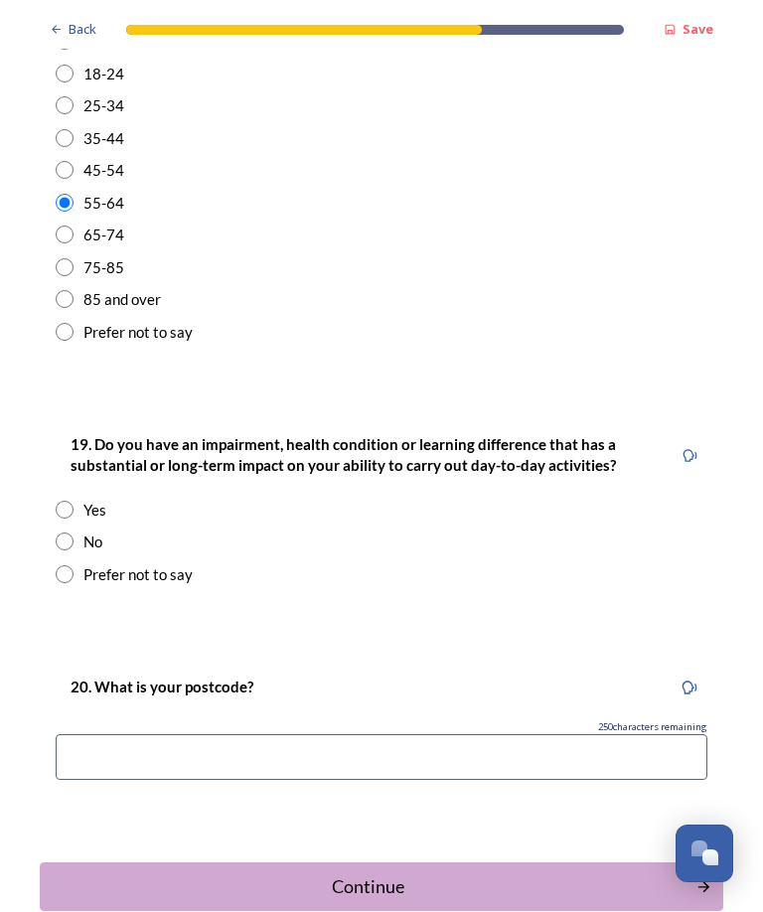
scroll to position [720, 0]
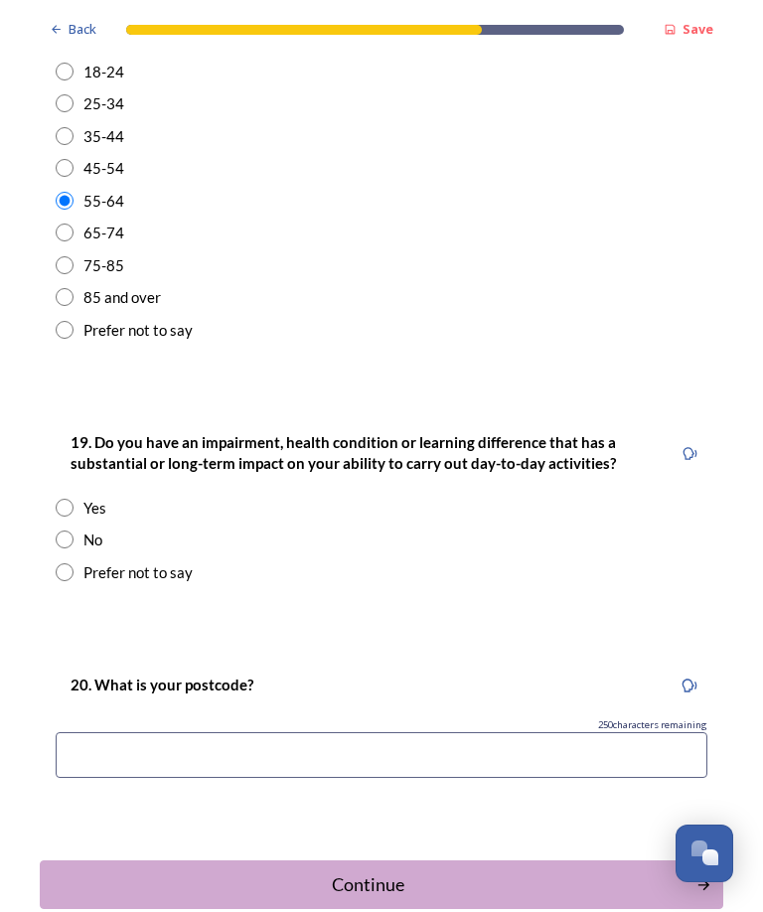
click at [67, 538] on input "radio" at bounding box center [65, 540] width 18 height 18
radio input "true"
click at [437, 759] on input at bounding box center [382, 756] width 652 height 46
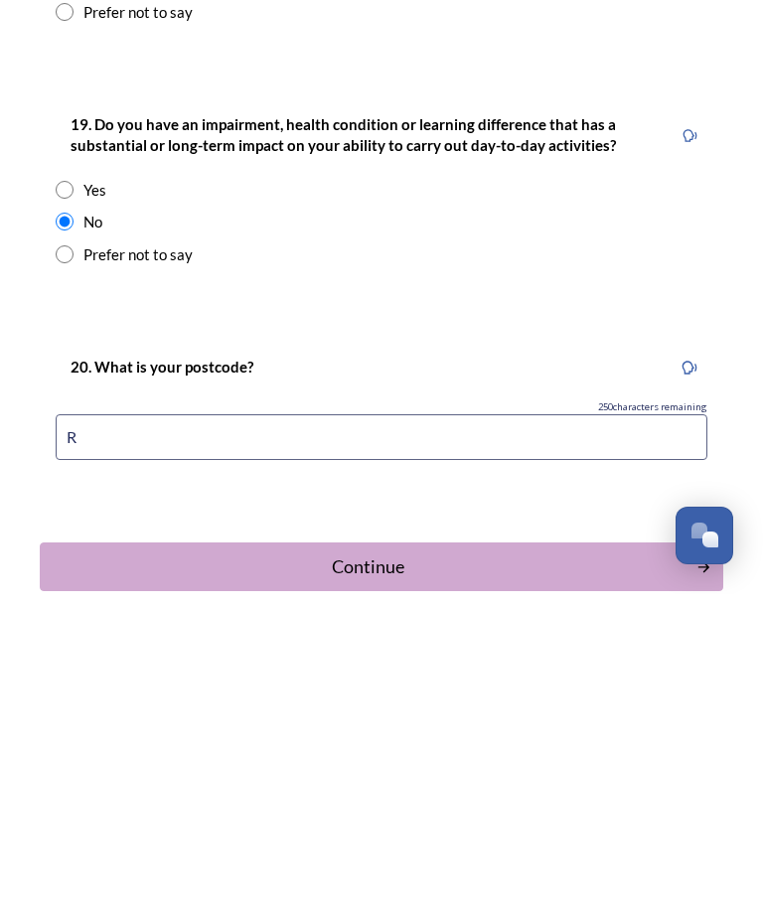
scroll to position [66, 0]
type input "RH12 4SE"
click at [434, 872] on div "Continue" at bounding box center [368, 885] width 635 height 27
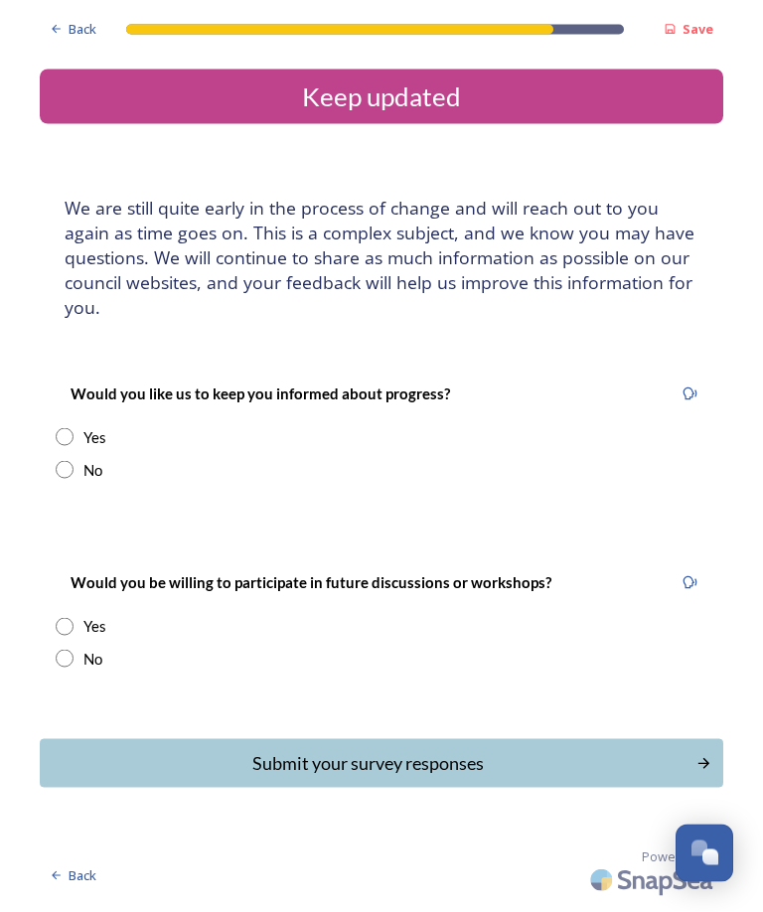
scroll to position [0, 0]
click at [63, 433] on input "radio" at bounding box center [65, 437] width 18 height 18
radio input "true"
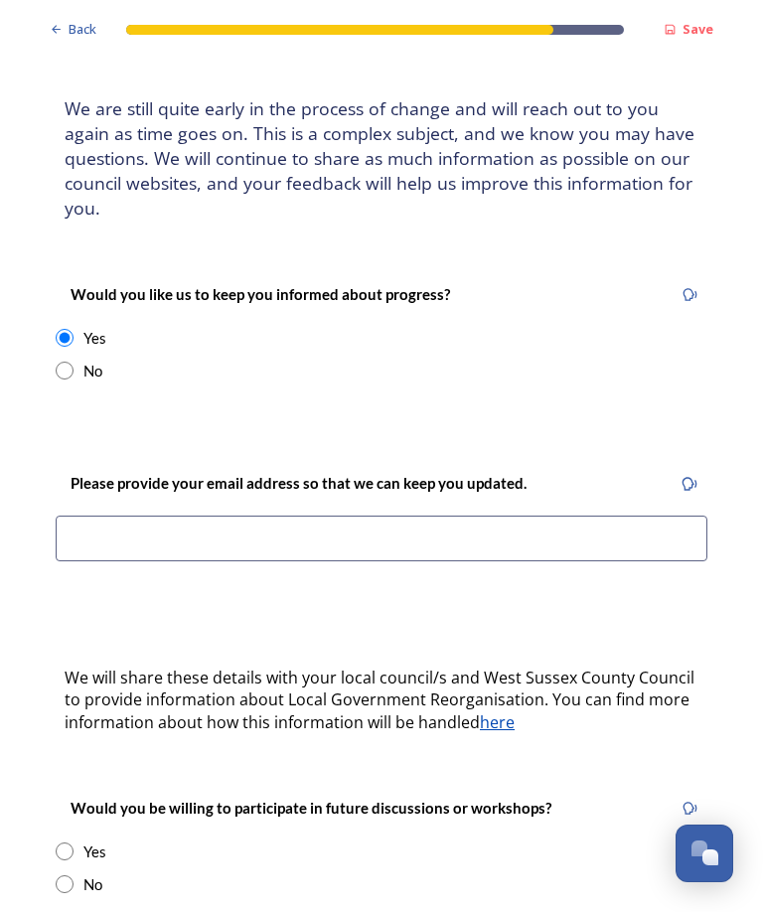
scroll to position [99, 0]
click at [52, 380] on div "Would you like us to keep you informed about progress? Yes No" at bounding box center [382, 331] width 684 height 139
click at [62, 369] on input "radio" at bounding box center [65, 371] width 18 height 18
radio input "true"
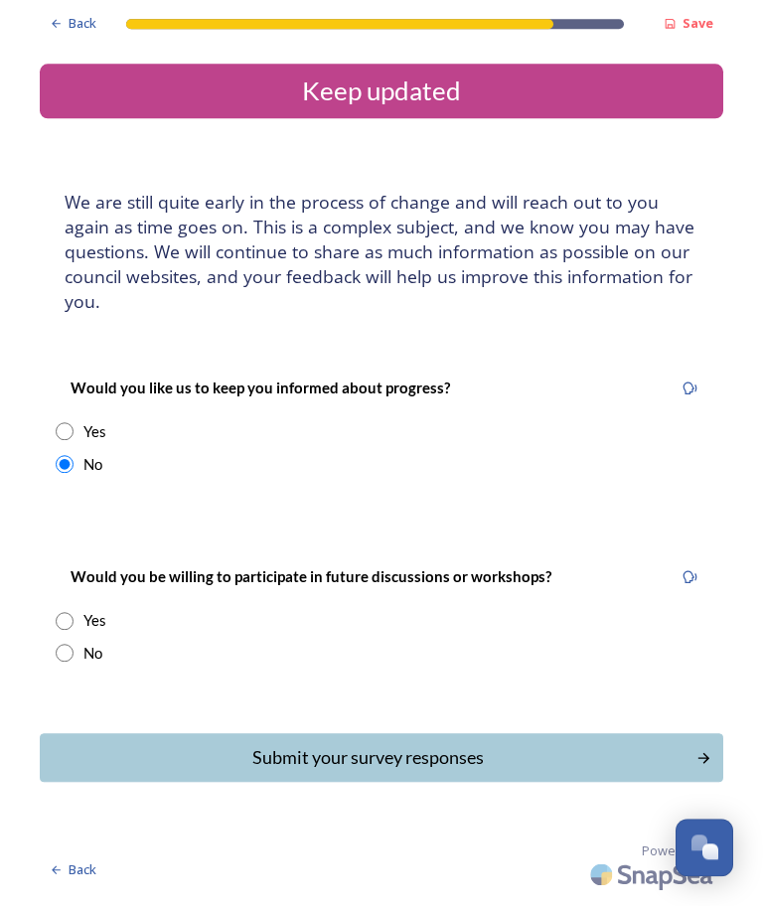
scroll to position [66, 0]
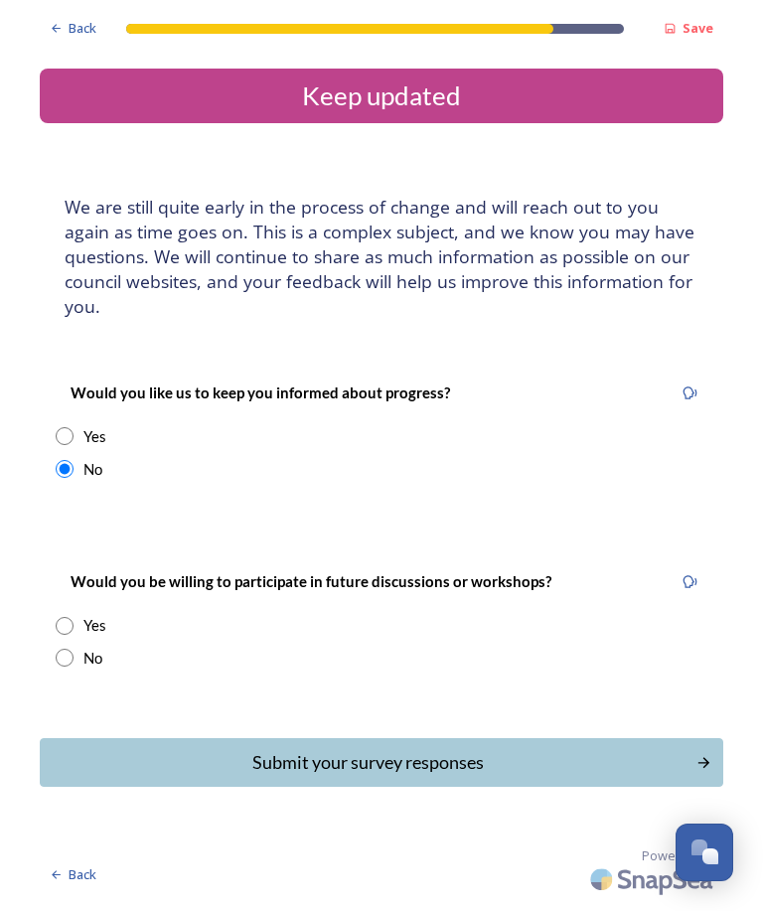
click at [68, 618] on input "radio" at bounding box center [65, 627] width 18 height 18
radio input "true"
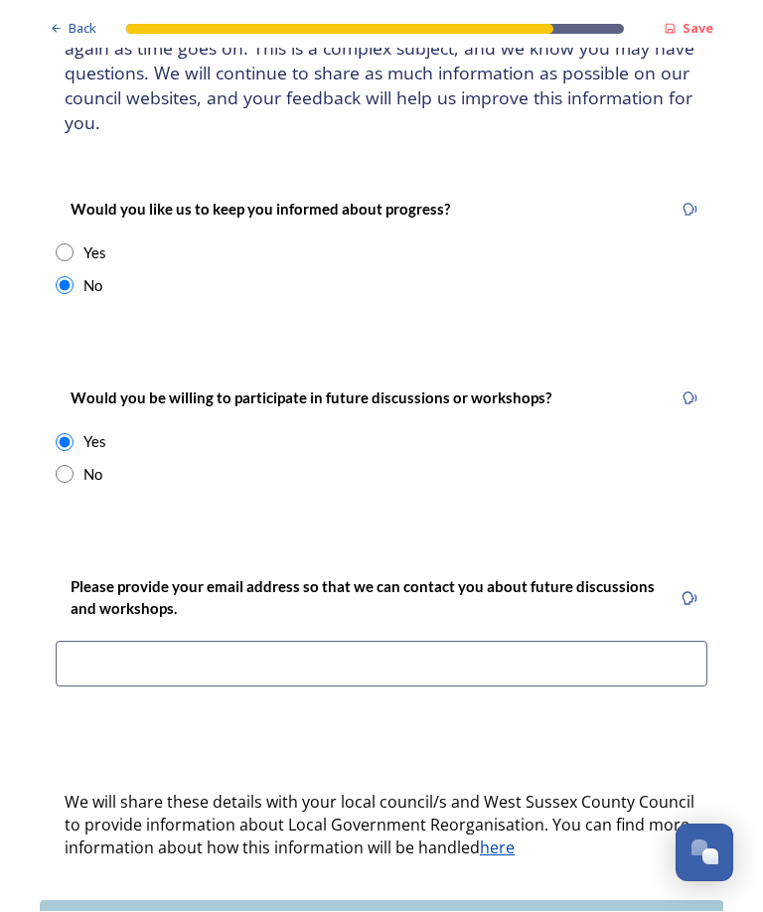
scroll to position [234, 0]
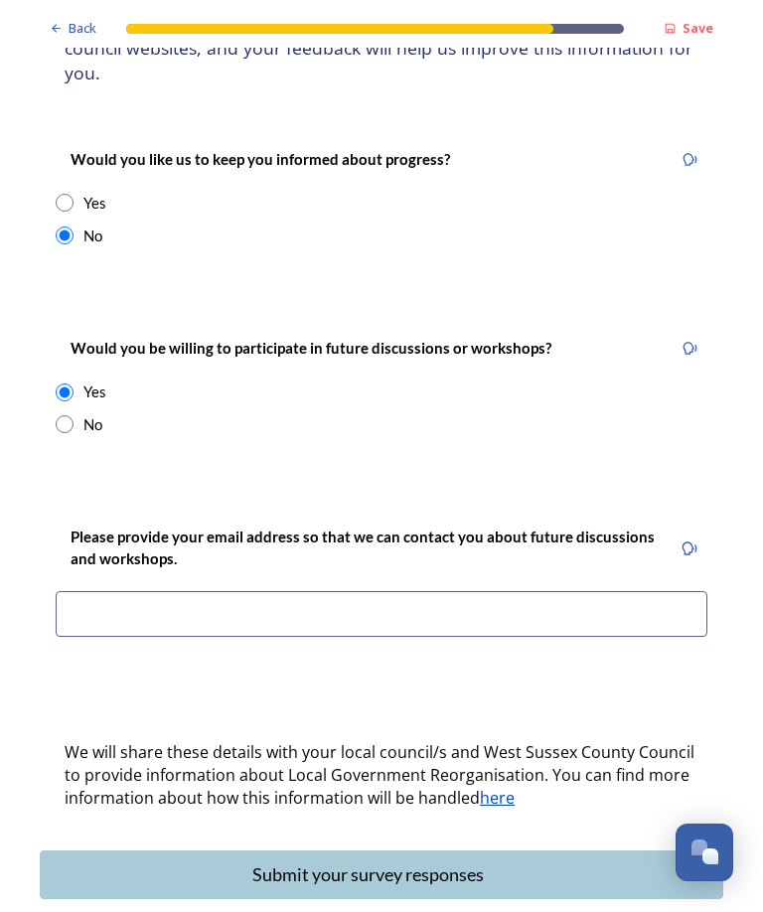
click at [525, 592] on input at bounding box center [382, 615] width 652 height 46
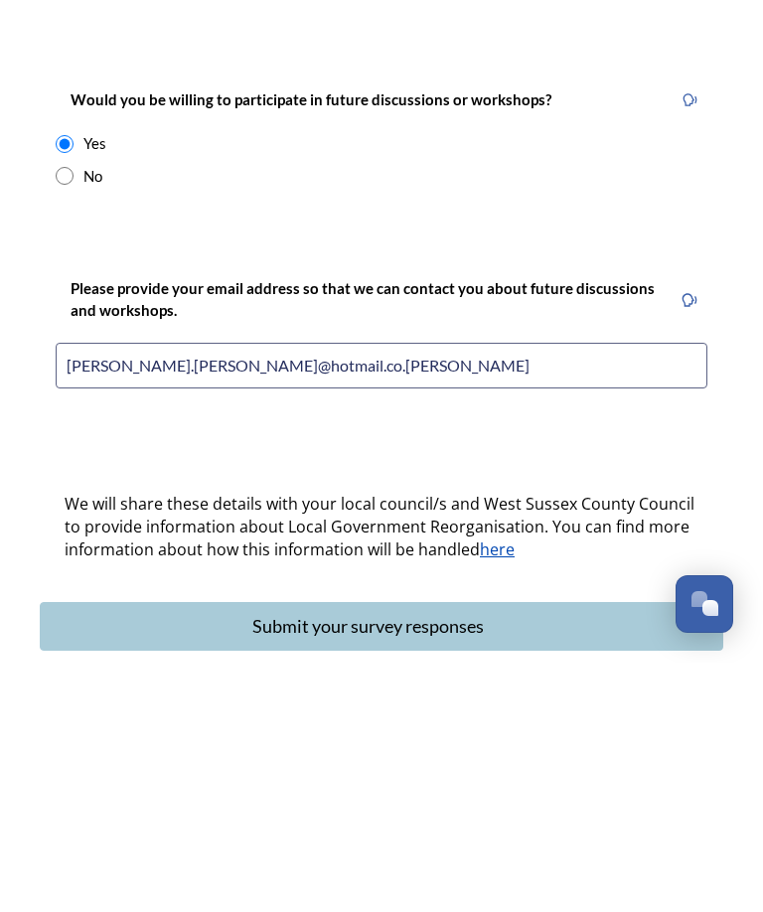
type input "[PERSON_NAME][EMAIL_ADDRESS][PERSON_NAME][DOMAIN_NAME]"
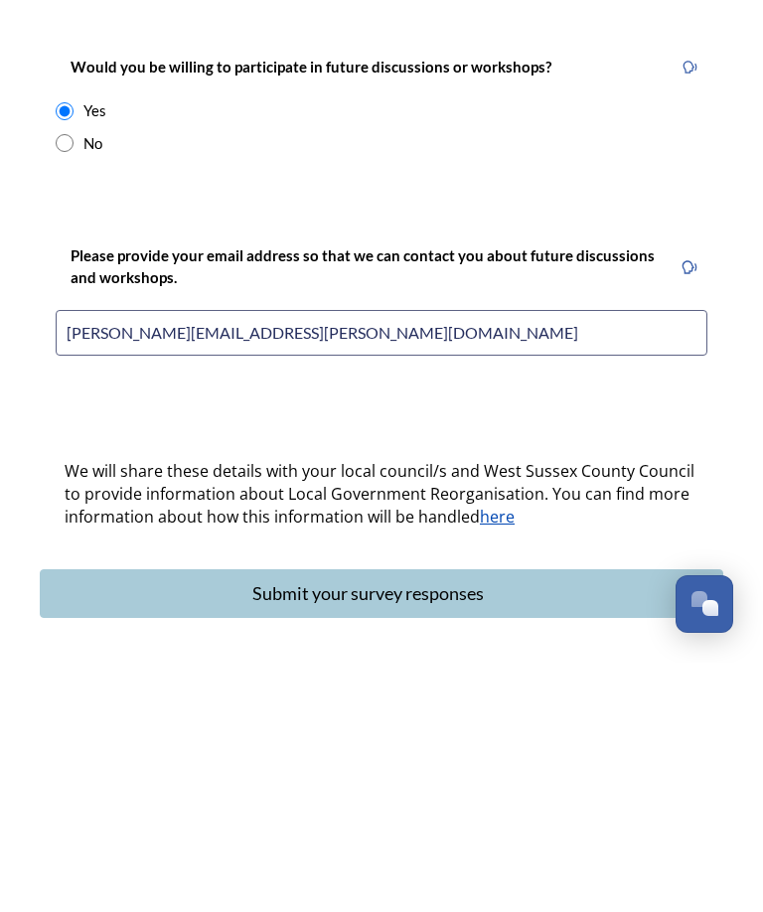
scroll to position [264, 0]
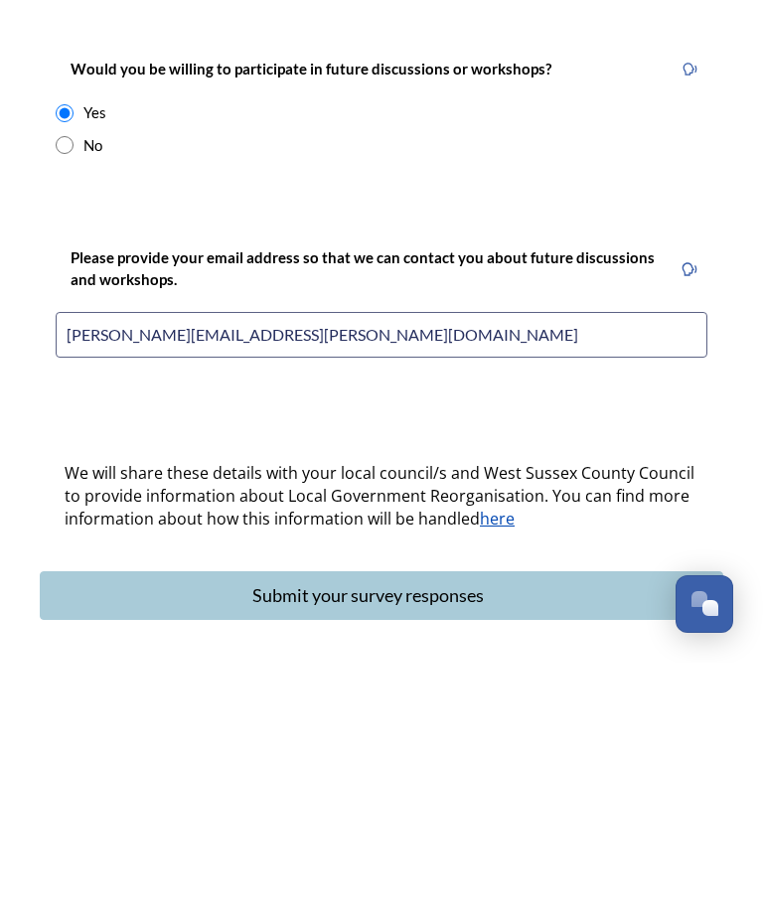
click at [467, 821] on button "Submit your survey responses" at bounding box center [382, 845] width 684 height 49
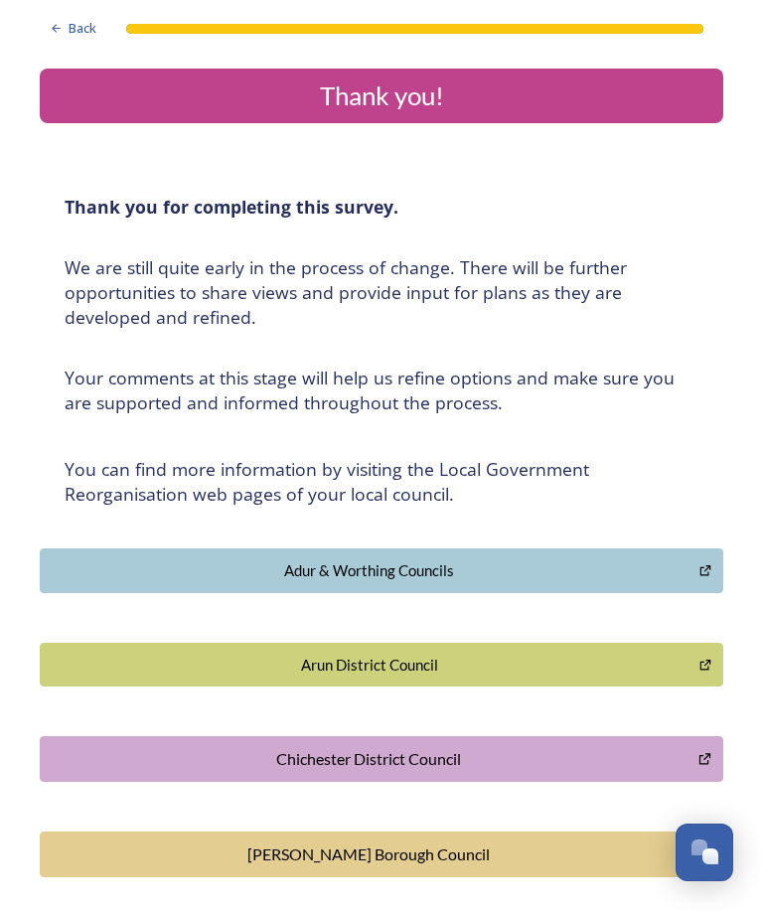
scroll to position [0, 0]
